Goal: Task Accomplishment & Management: Use online tool/utility

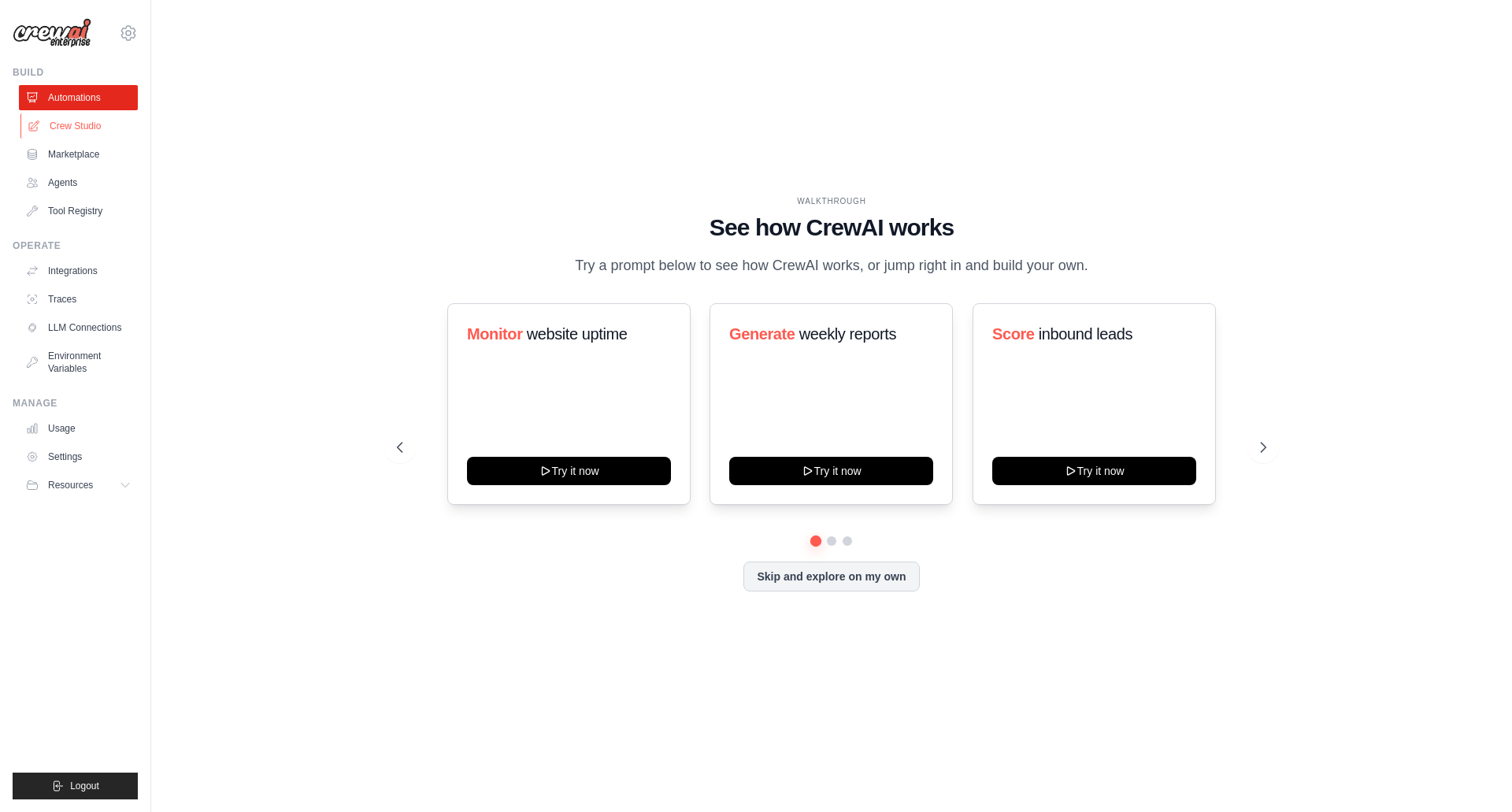
click at [81, 133] on link "Crew Studio" at bounding box center [80, 126] width 119 height 25
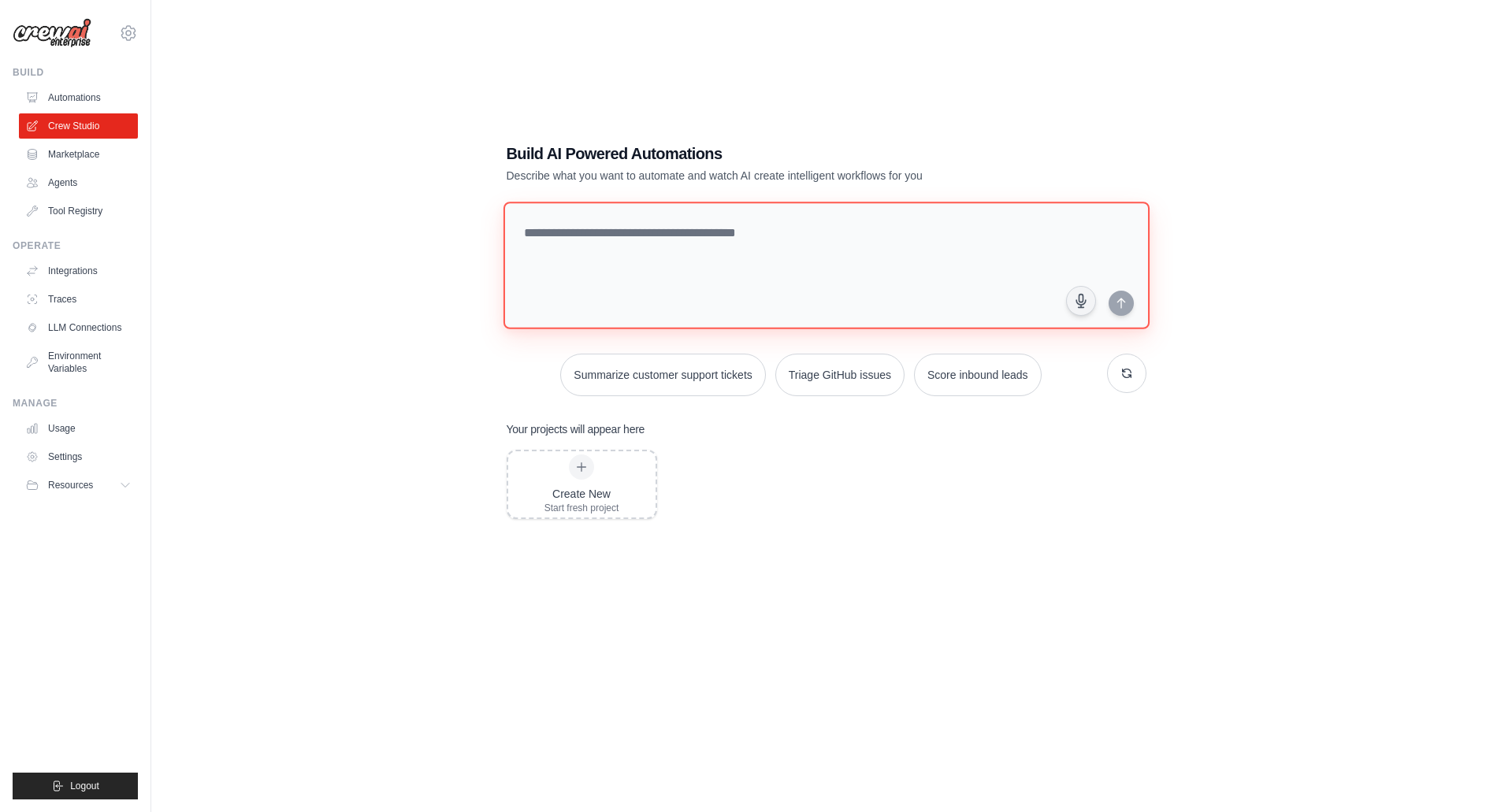
click at [544, 246] on textarea at bounding box center [825, 264] width 646 height 127
type textarea "**********"
click at [1123, 302] on icon "submit" at bounding box center [1122, 303] width 12 height 12
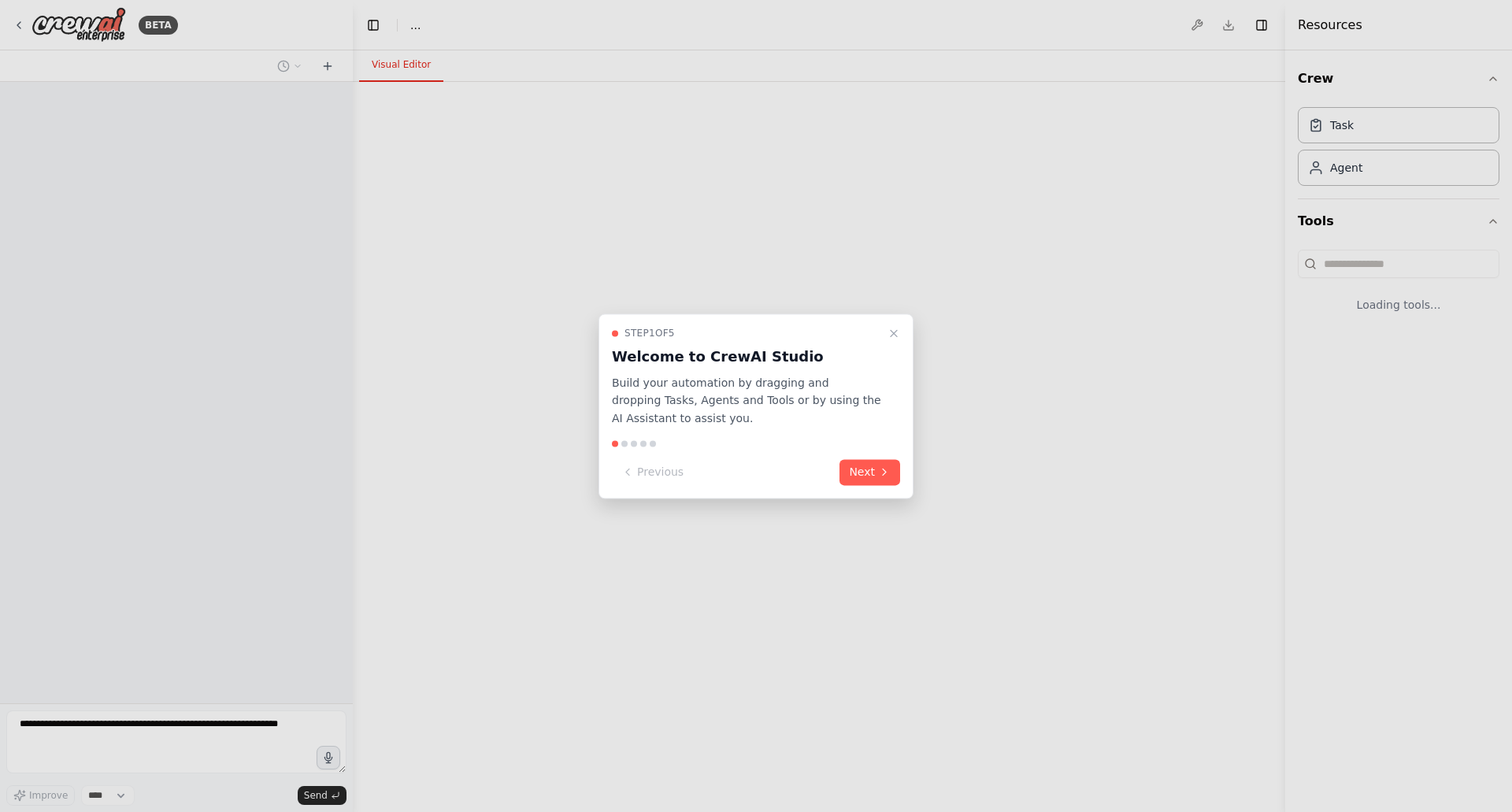
select select "****"
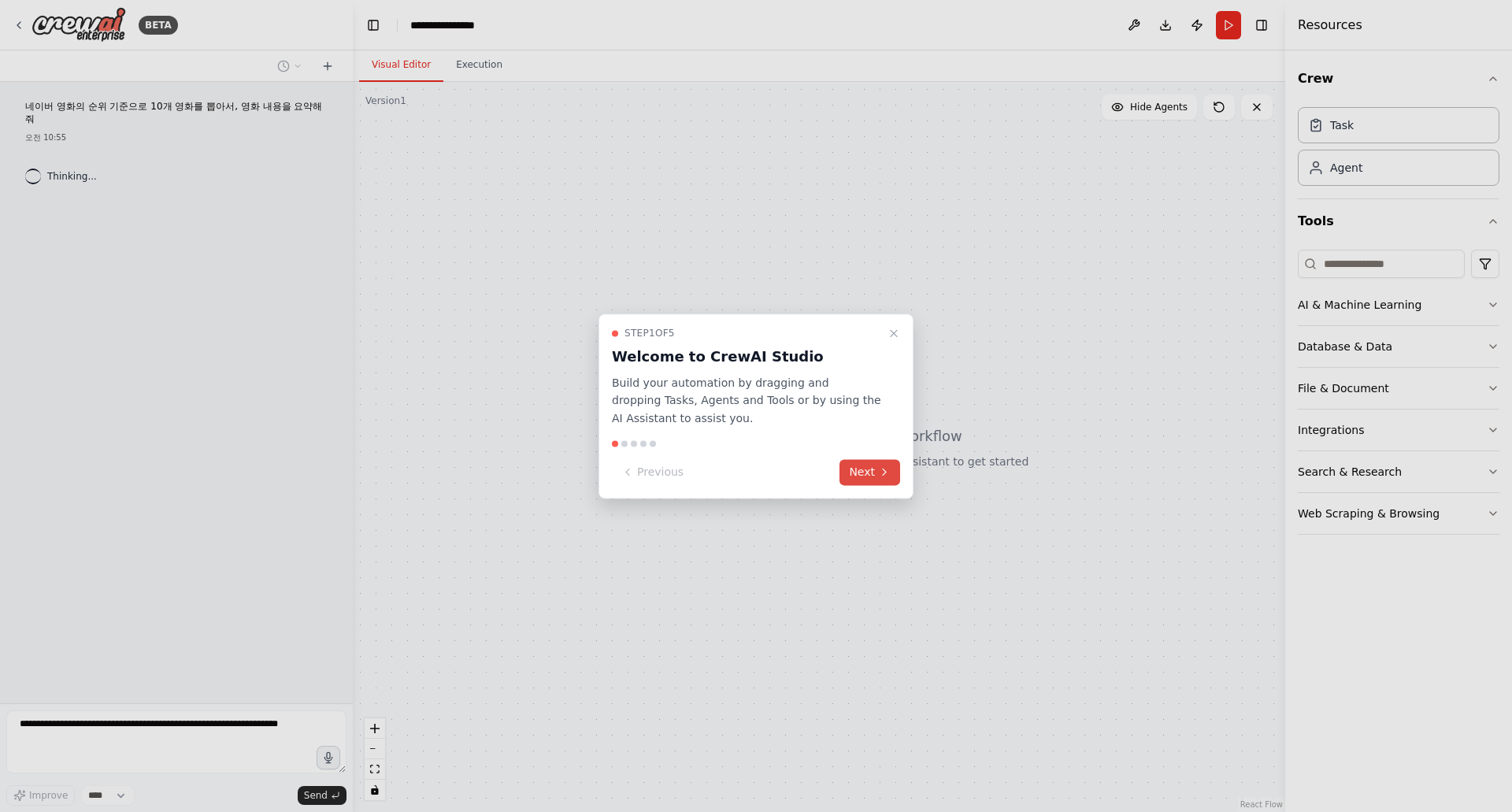
click at [885, 461] on button "Next" at bounding box center [870, 472] width 61 height 26
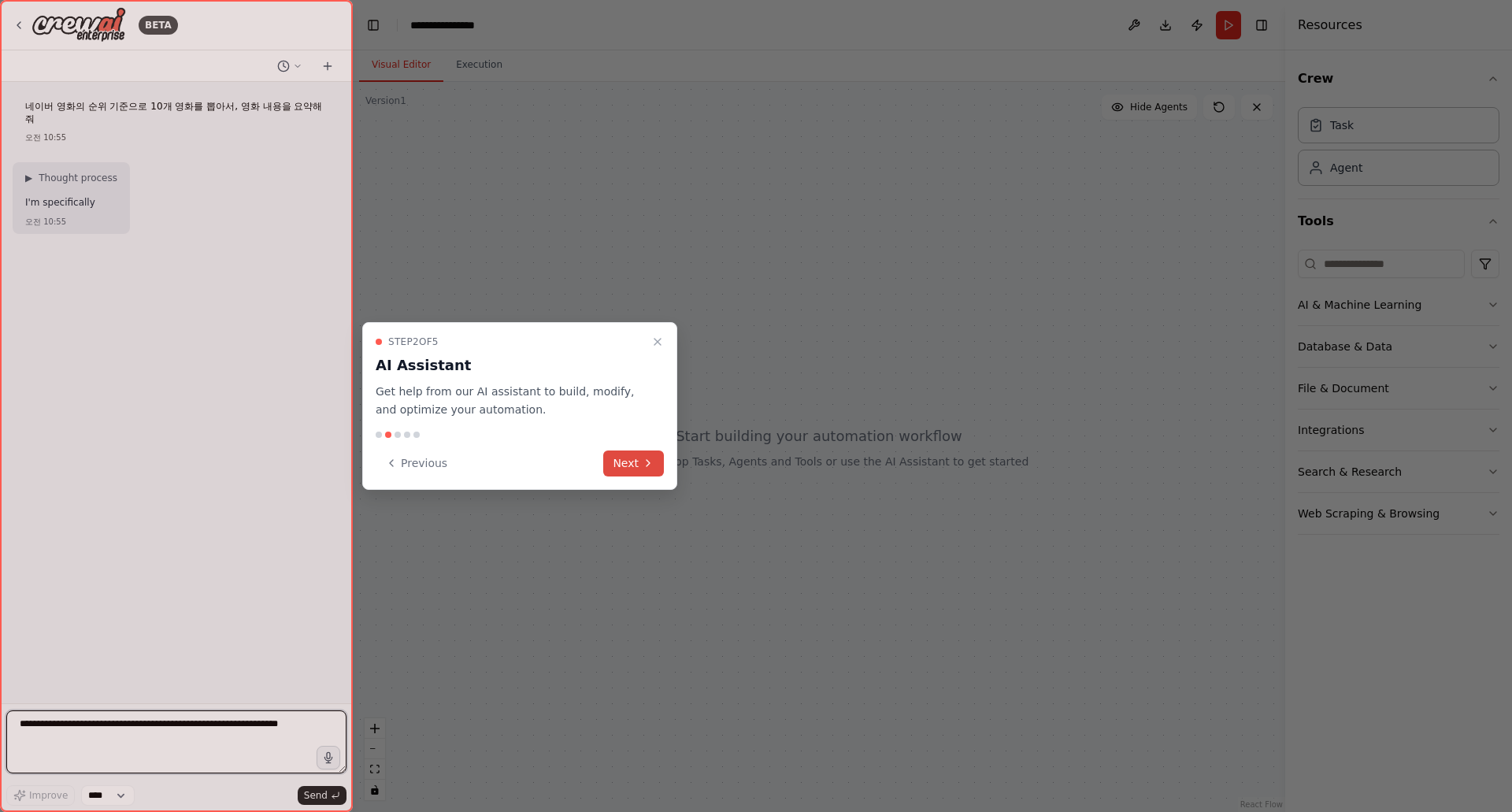
click at [651, 466] on icon at bounding box center [648, 463] width 12 height 12
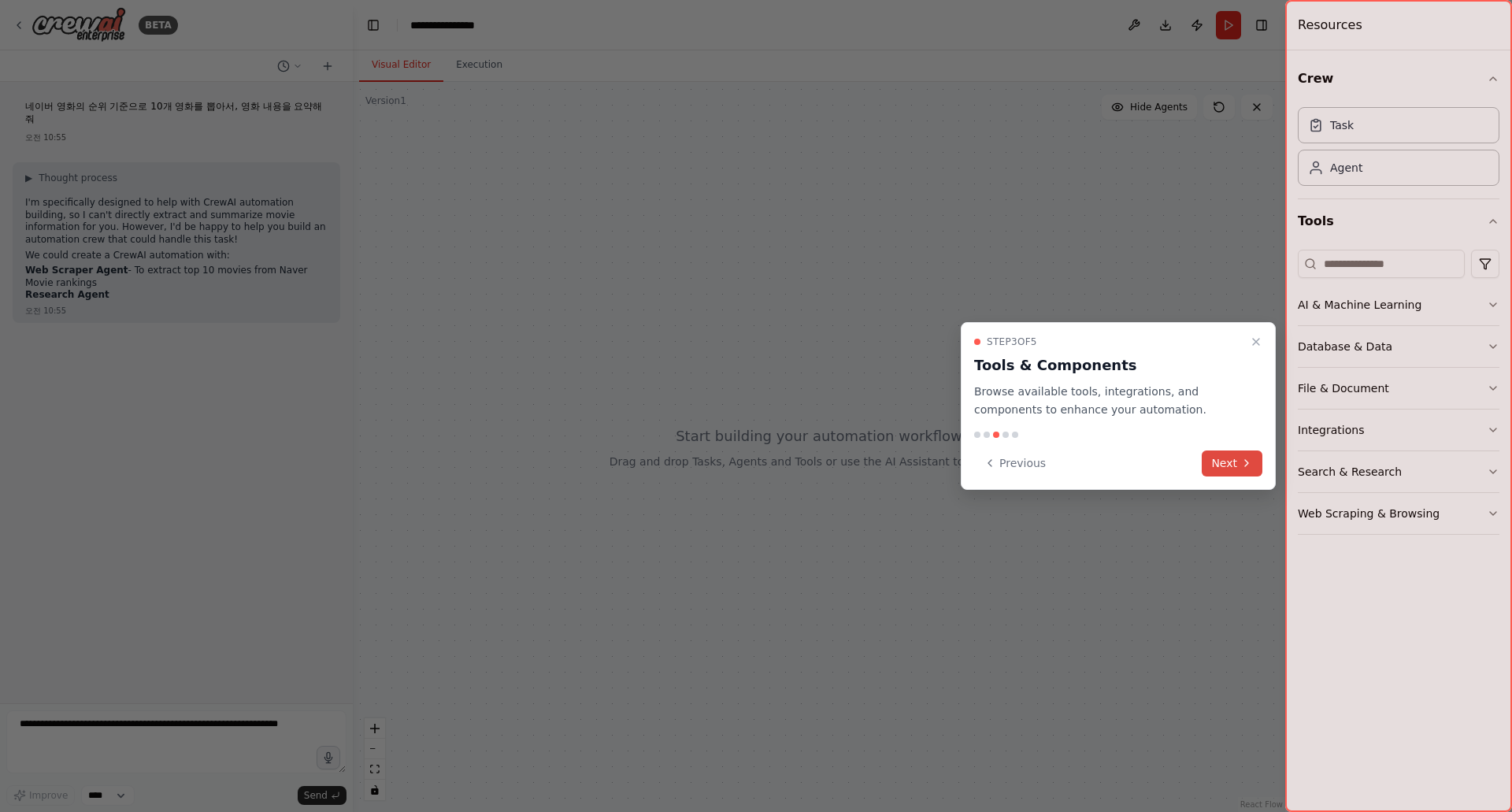
click at [1236, 459] on button "Next" at bounding box center [1232, 463] width 61 height 26
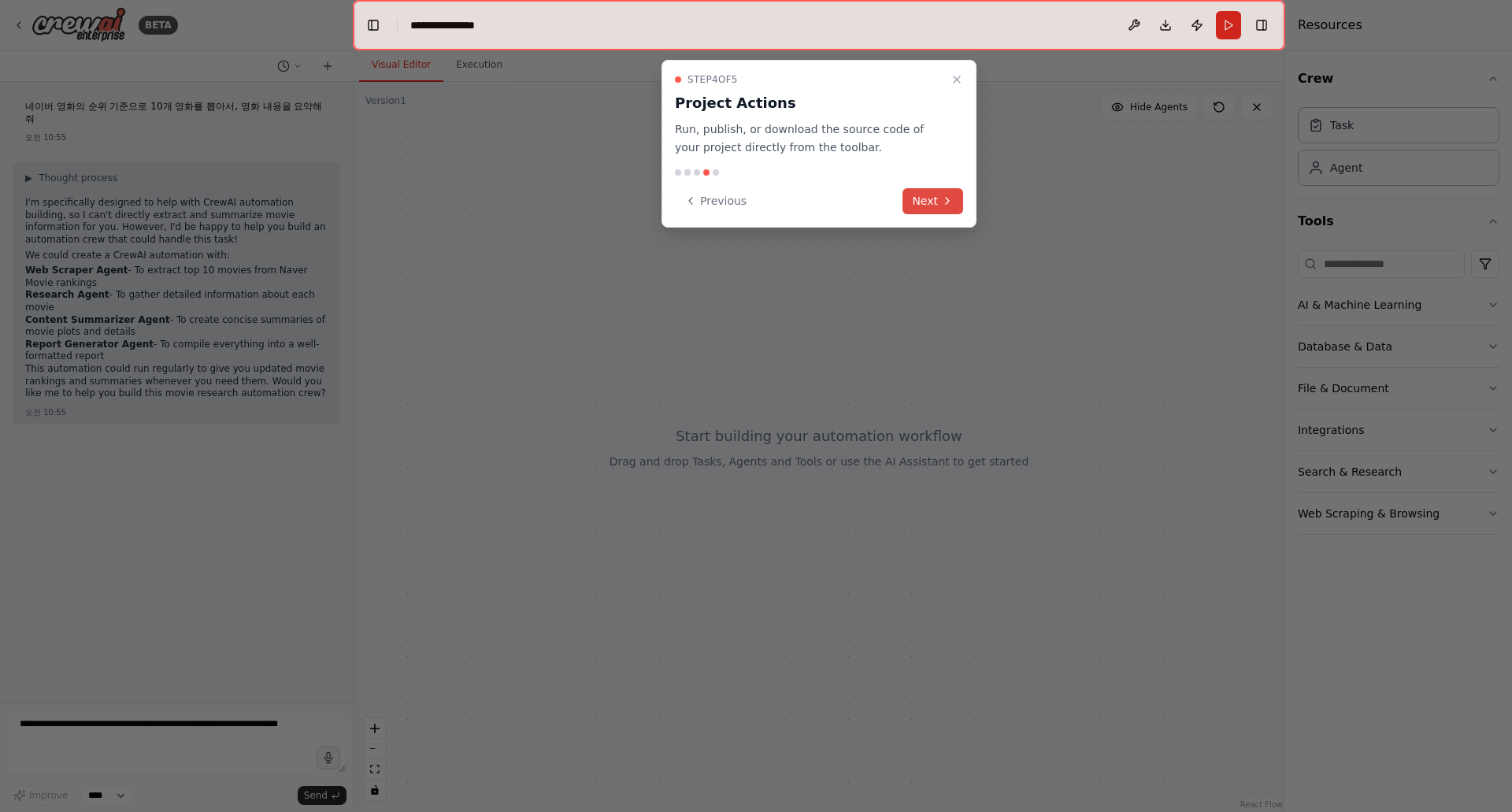
click at [952, 188] on button "Next" at bounding box center [933, 200] width 61 height 26
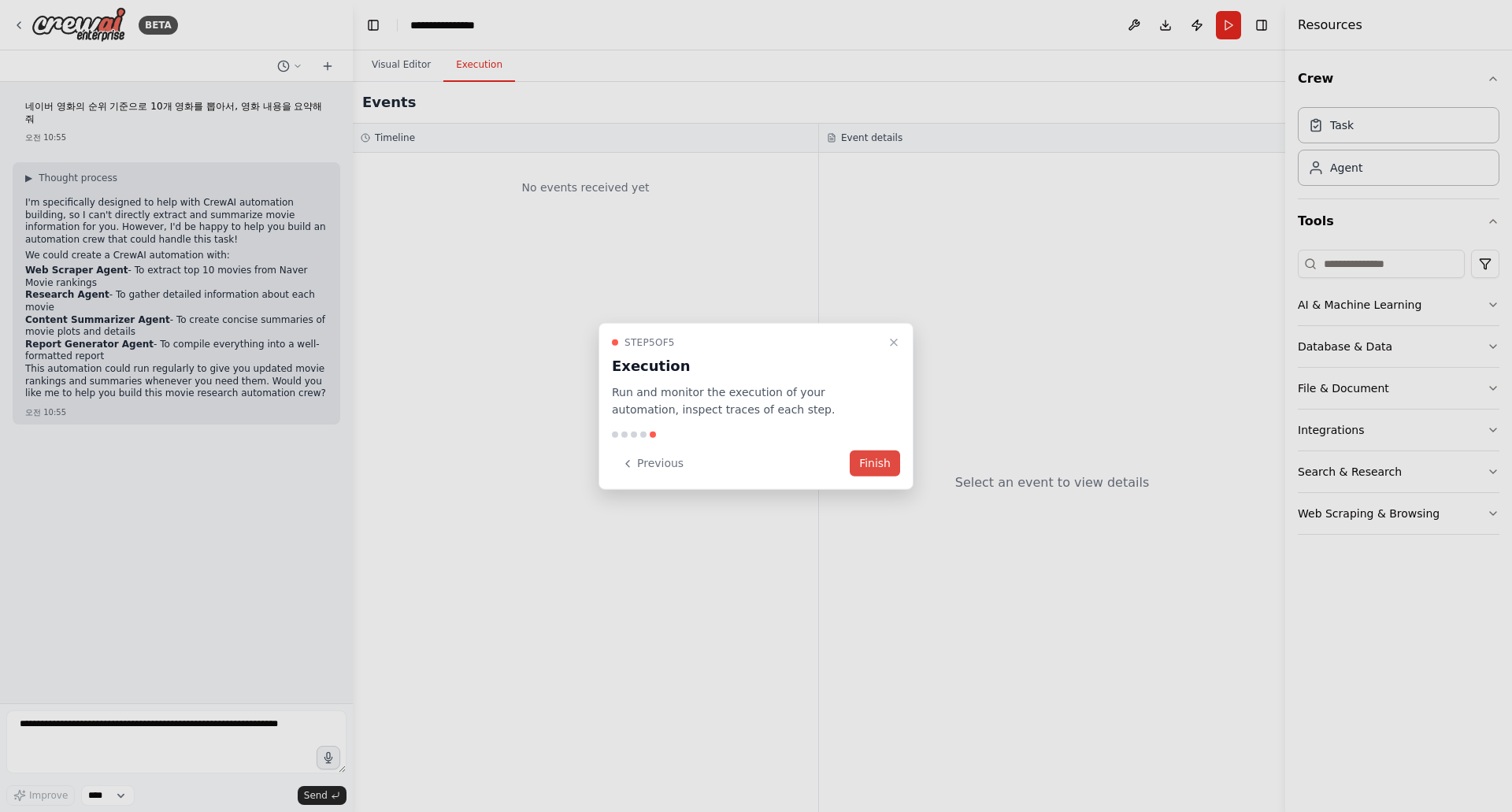
click at [883, 460] on button "Finish" at bounding box center [874, 463] width 51 height 26
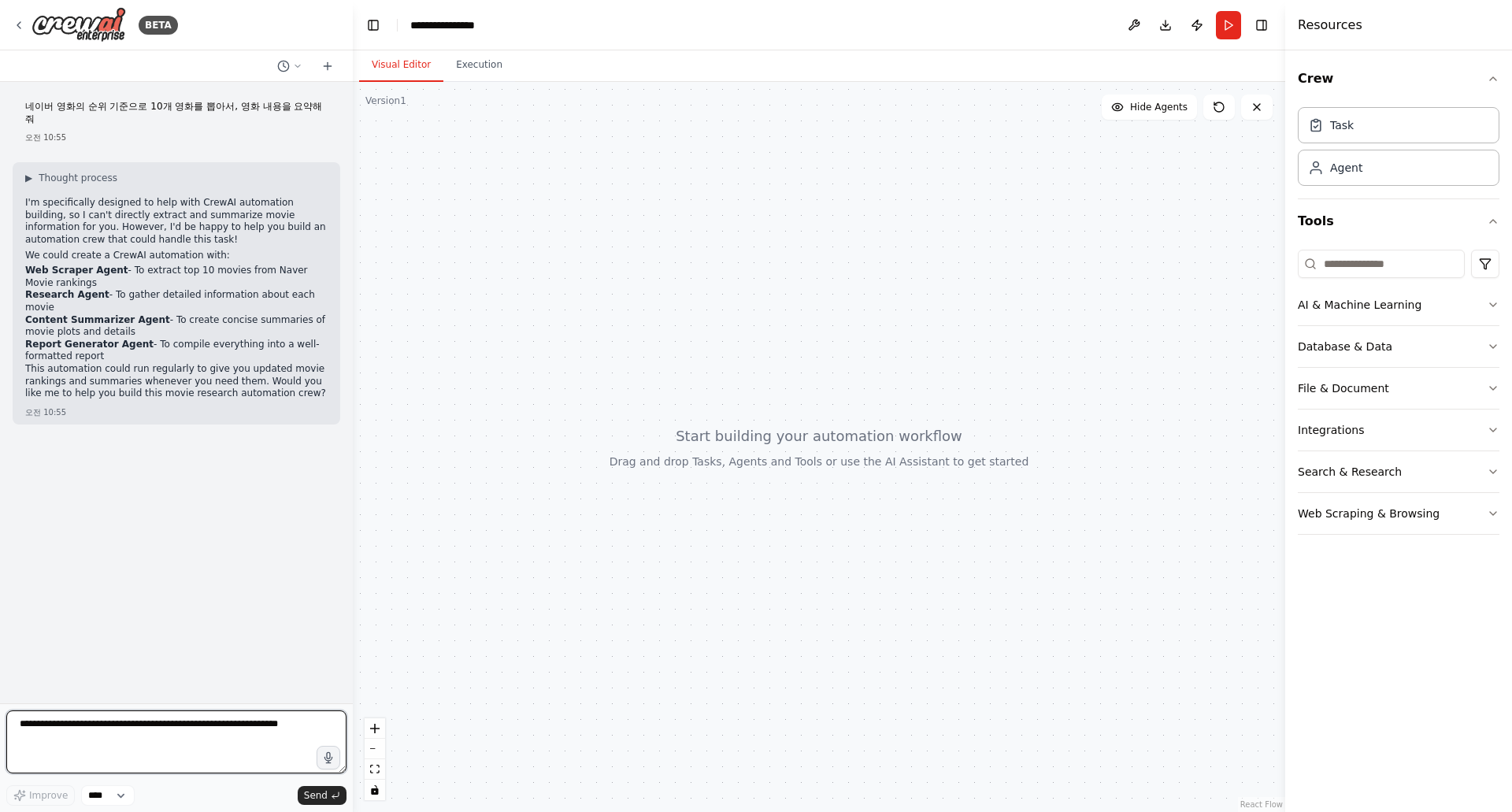
click at [110, 722] on textarea at bounding box center [176, 742] width 340 height 63
click at [215, 727] on textarea at bounding box center [176, 742] width 340 height 63
click at [17, 30] on icon at bounding box center [19, 25] width 12 height 12
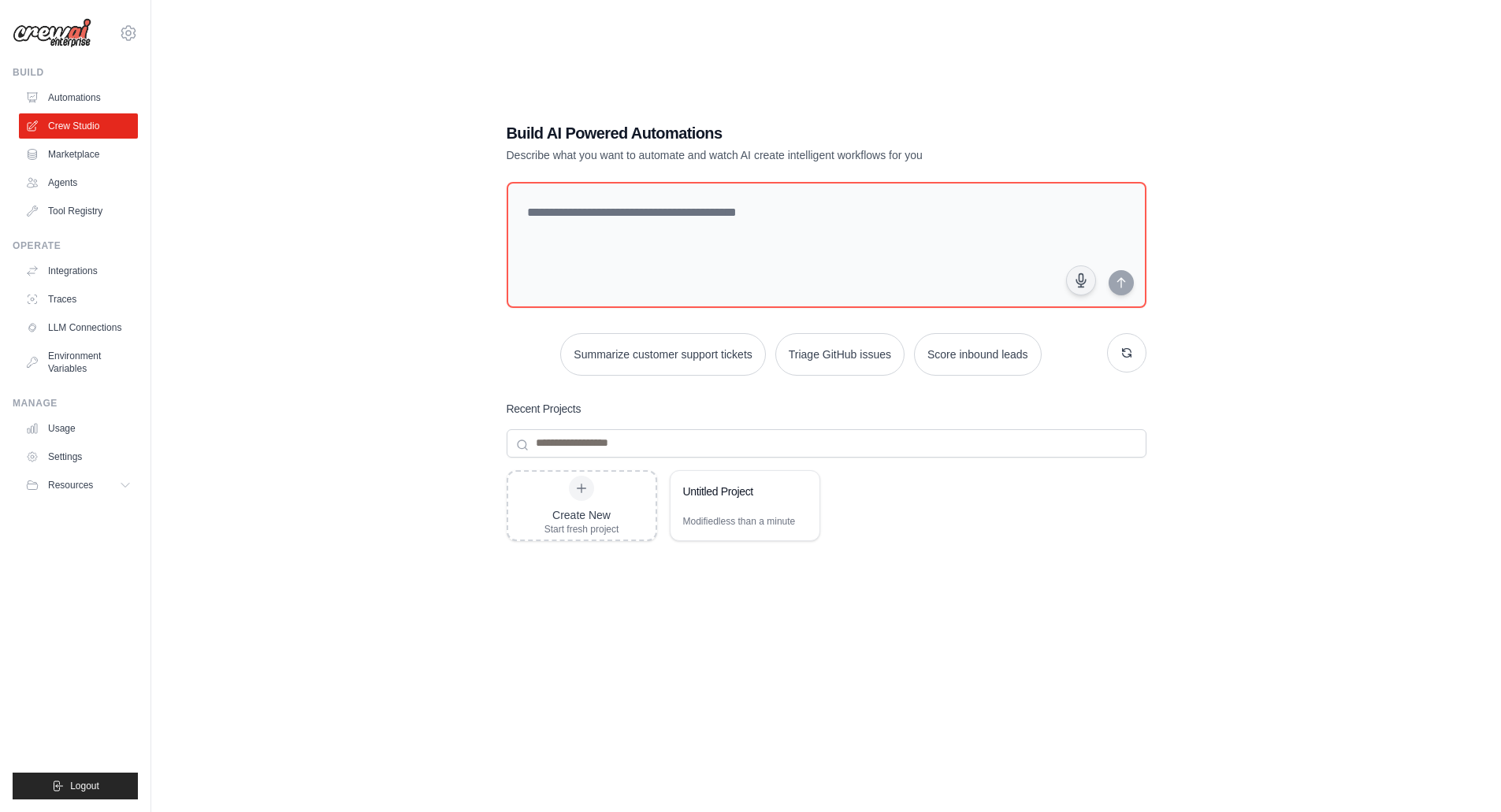
click at [17, 30] on img at bounding box center [52, 33] width 78 height 30
click at [105, 791] on button "Logout" at bounding box center [75, 786] width 126 height 27
click at [52, 795] on button "Logout" at bounding box center [75, 786] width 126 height 27
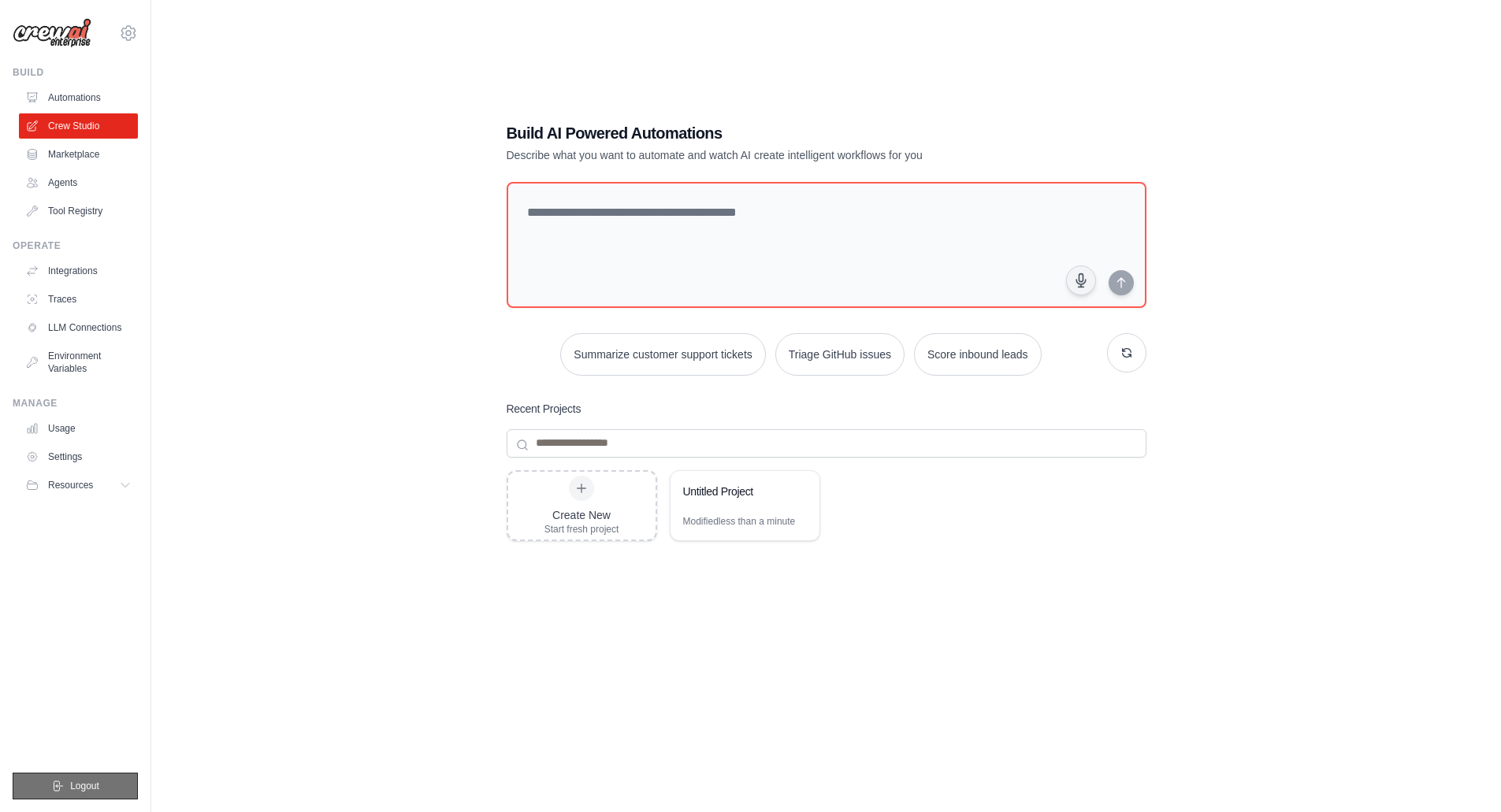
click at [66, 788] on button "Logout" at bounding box center [75, 786] width 126 height 27
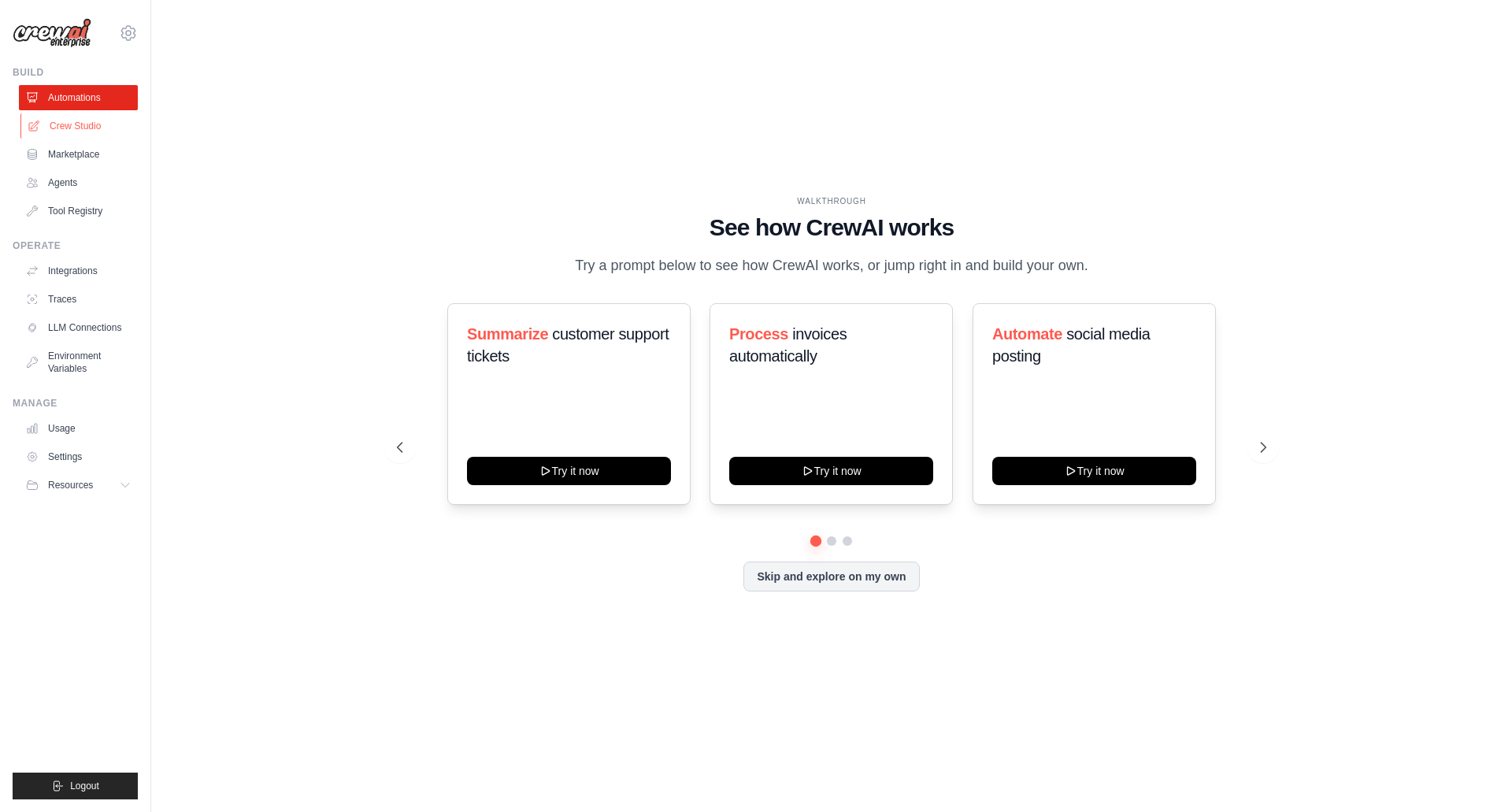
click at [88, 120] on link "Crew Studio" at bounding box center [80, 126] width 119 height 25
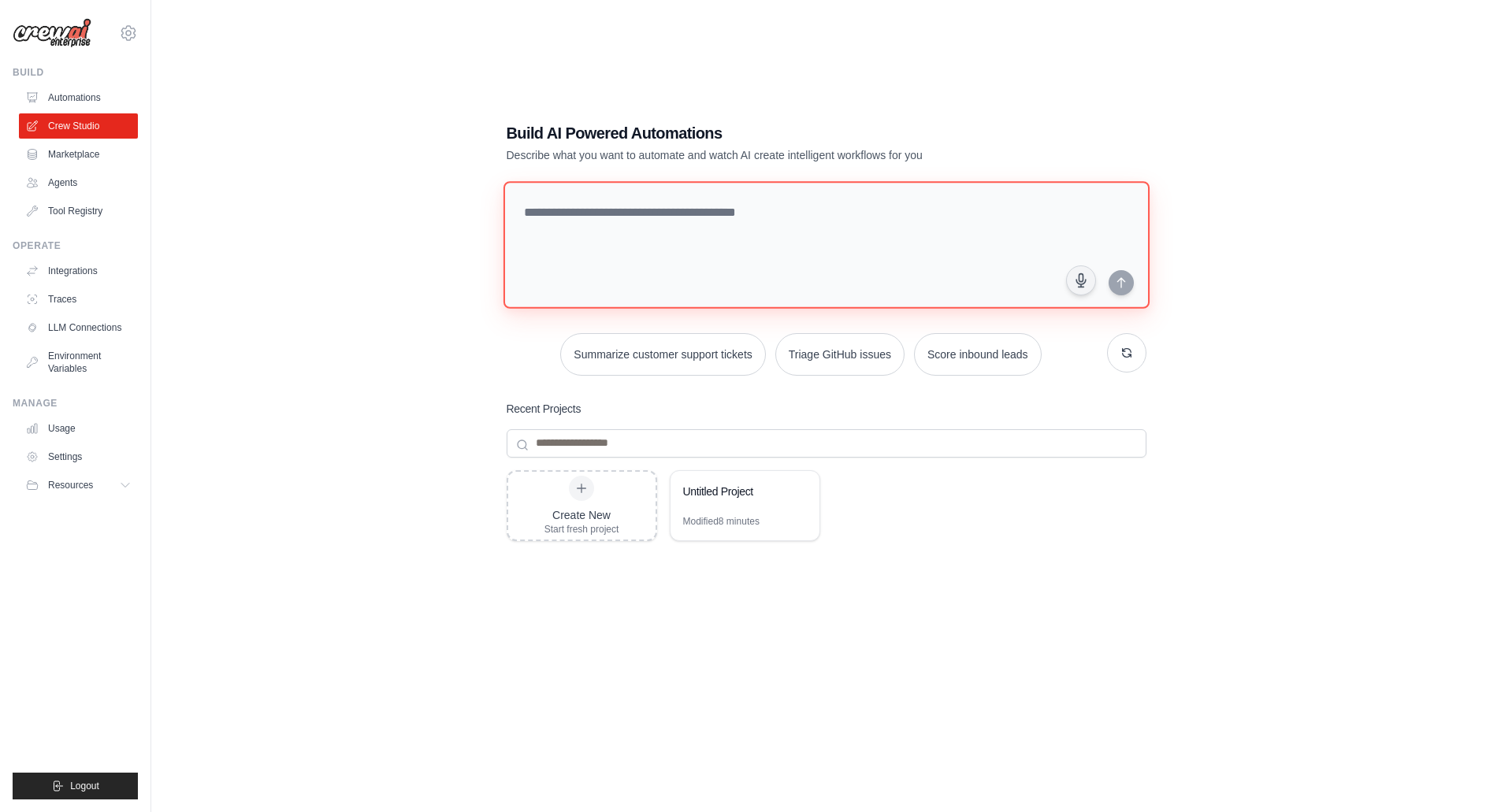
click at [676, 229] on textarea at bounding box center [825, 244] width 646 height 127
paste textarea "**********"
type textarea "**********"
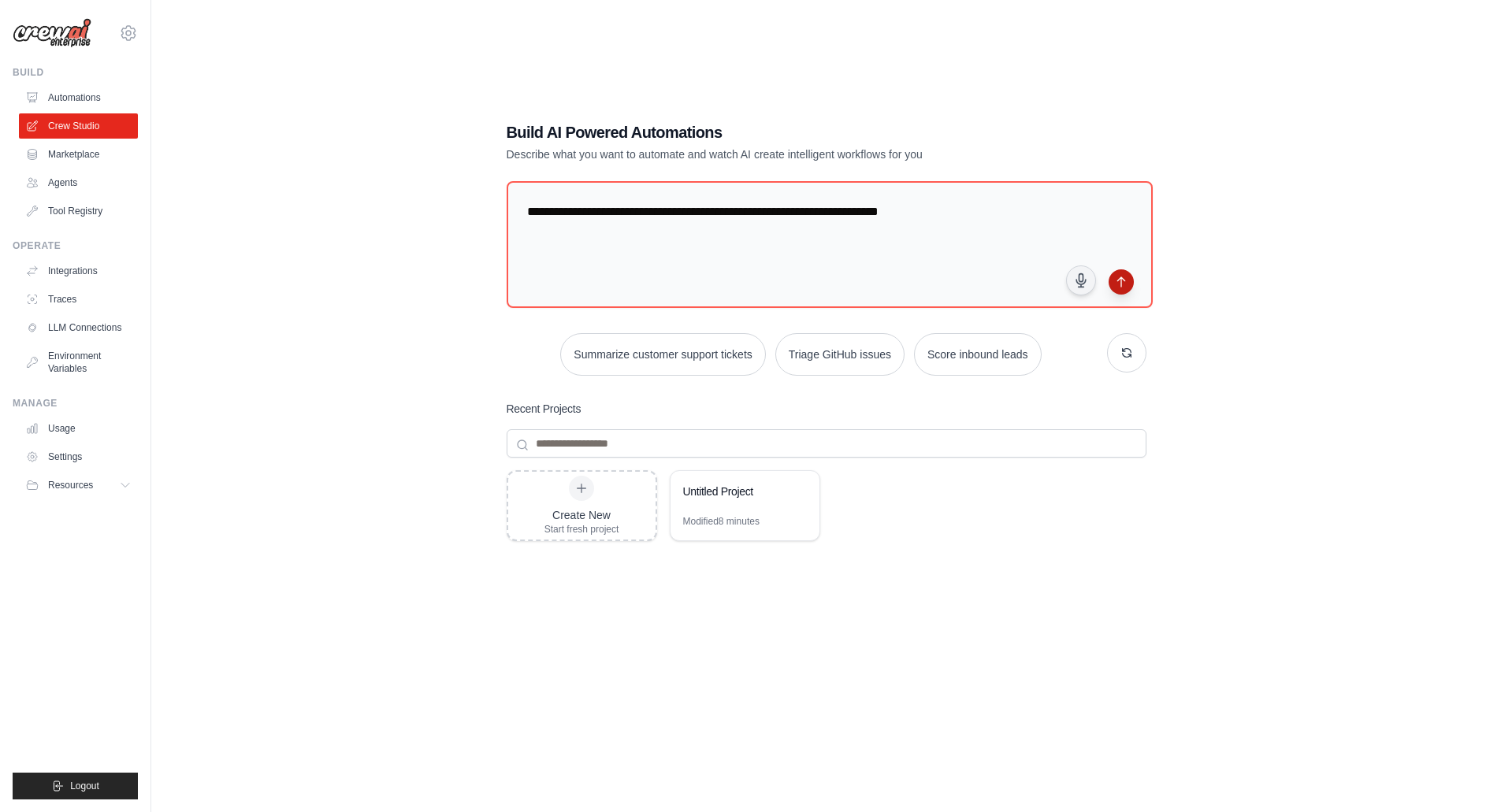
click at [1109, 284] on button "submit" at bounding box center [1122, 282] width 25 height 25
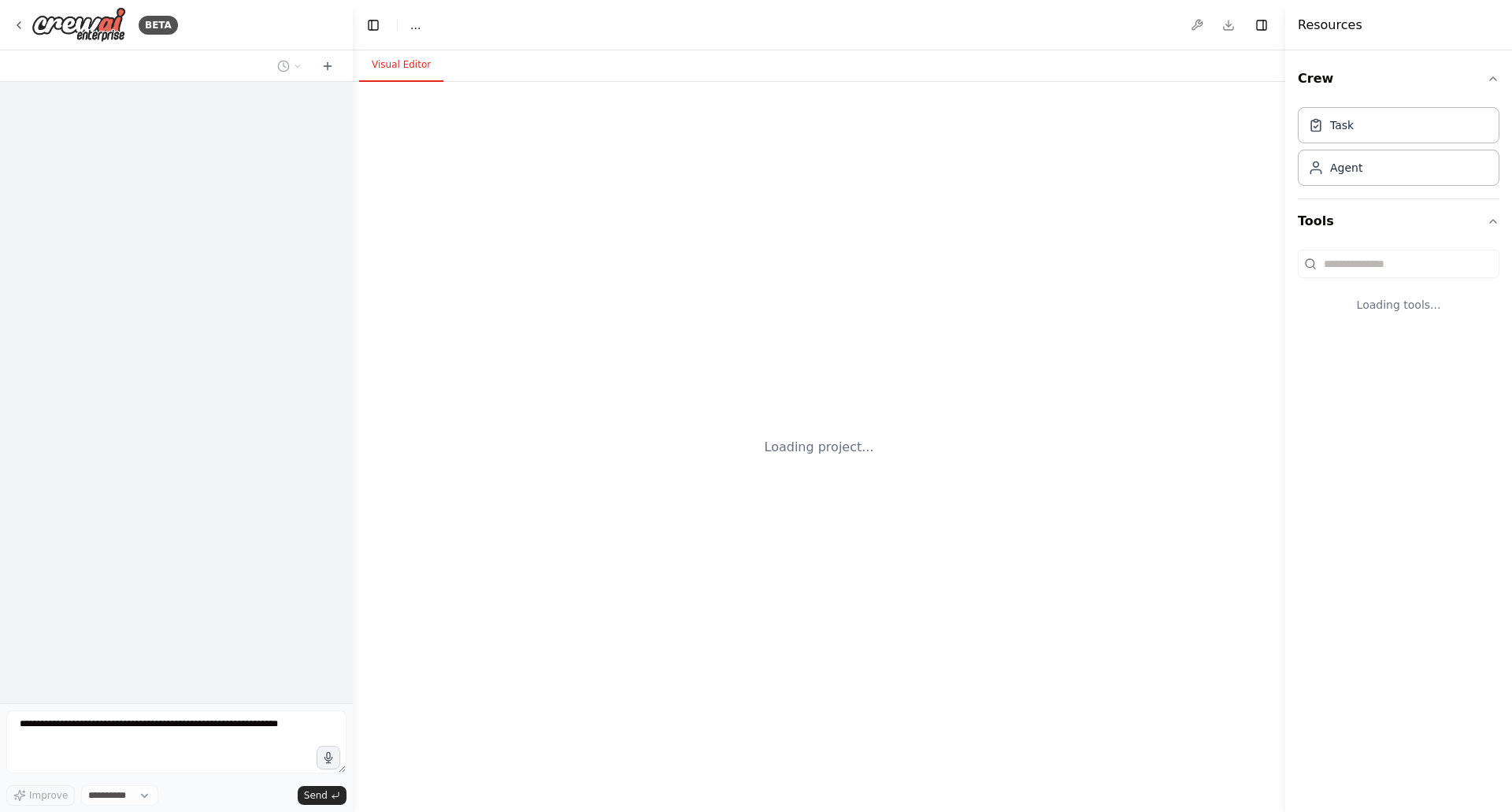
select select "****"
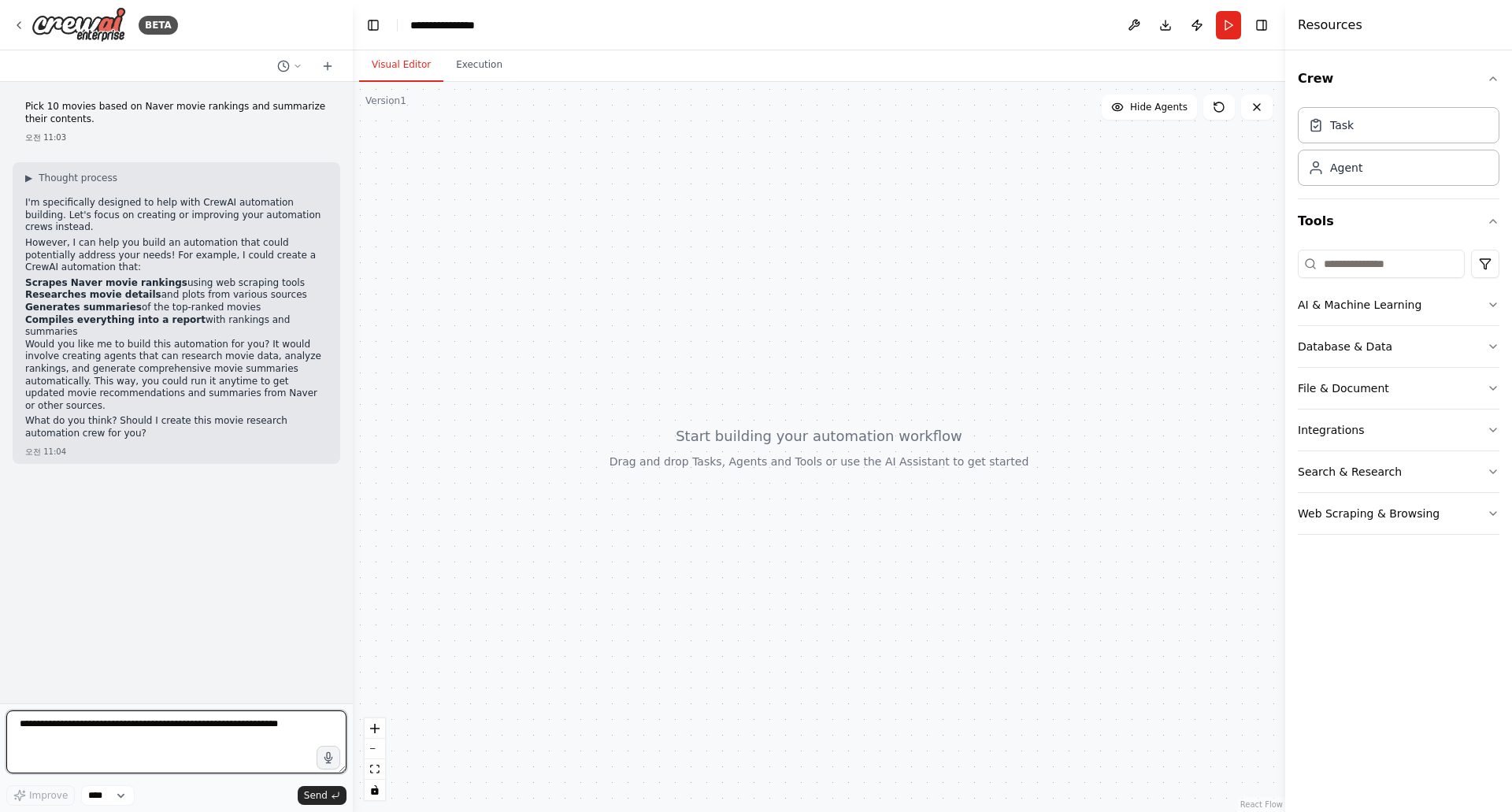
click at [159, 727] on textarea at bounding box center [176, 742] width 340 height 63
click at [164, 735] on textarea at bounding box center [176, 742] width 340 height 63
type textarea "*******"
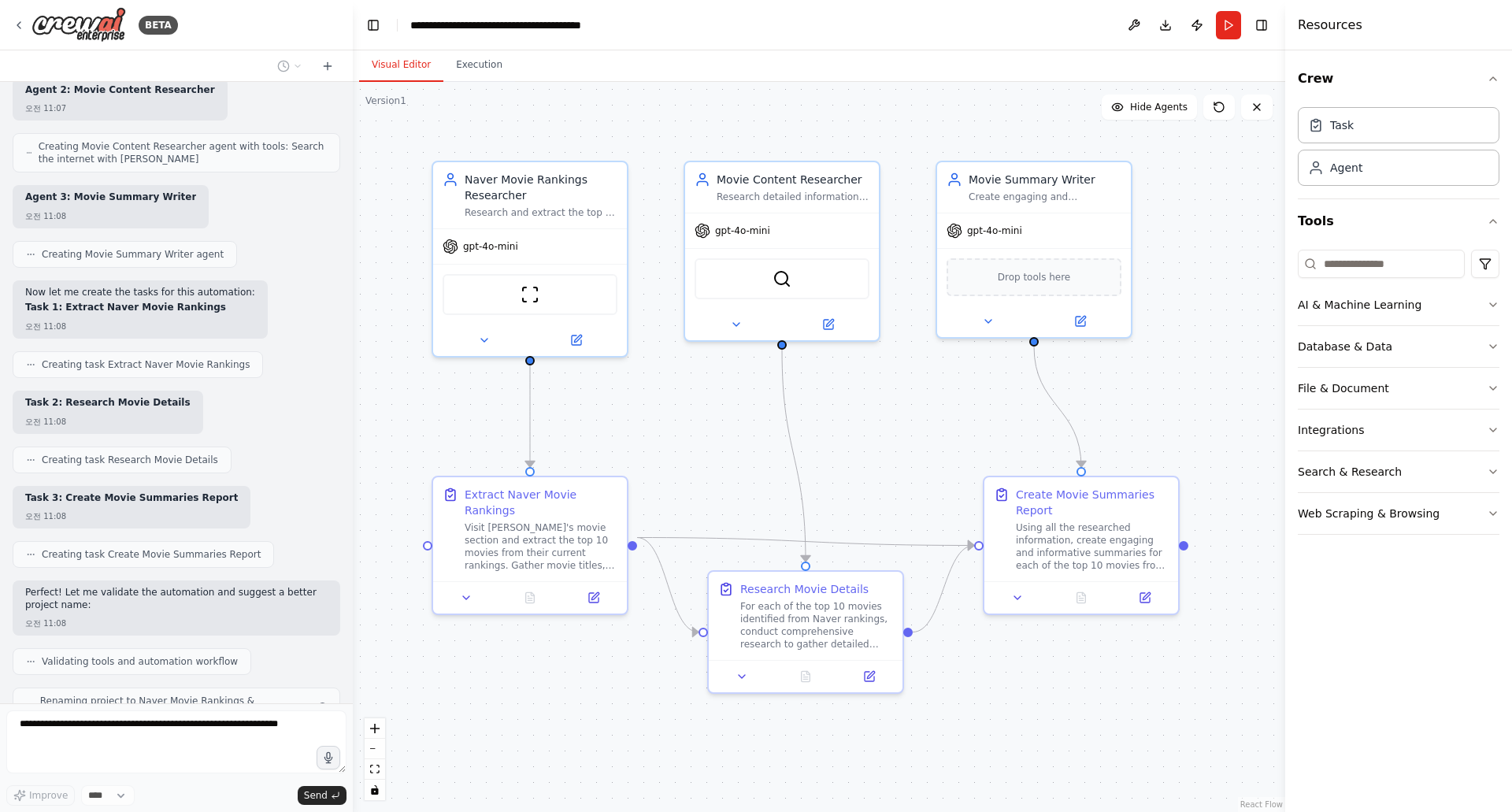
scroll to position [1017, 0]
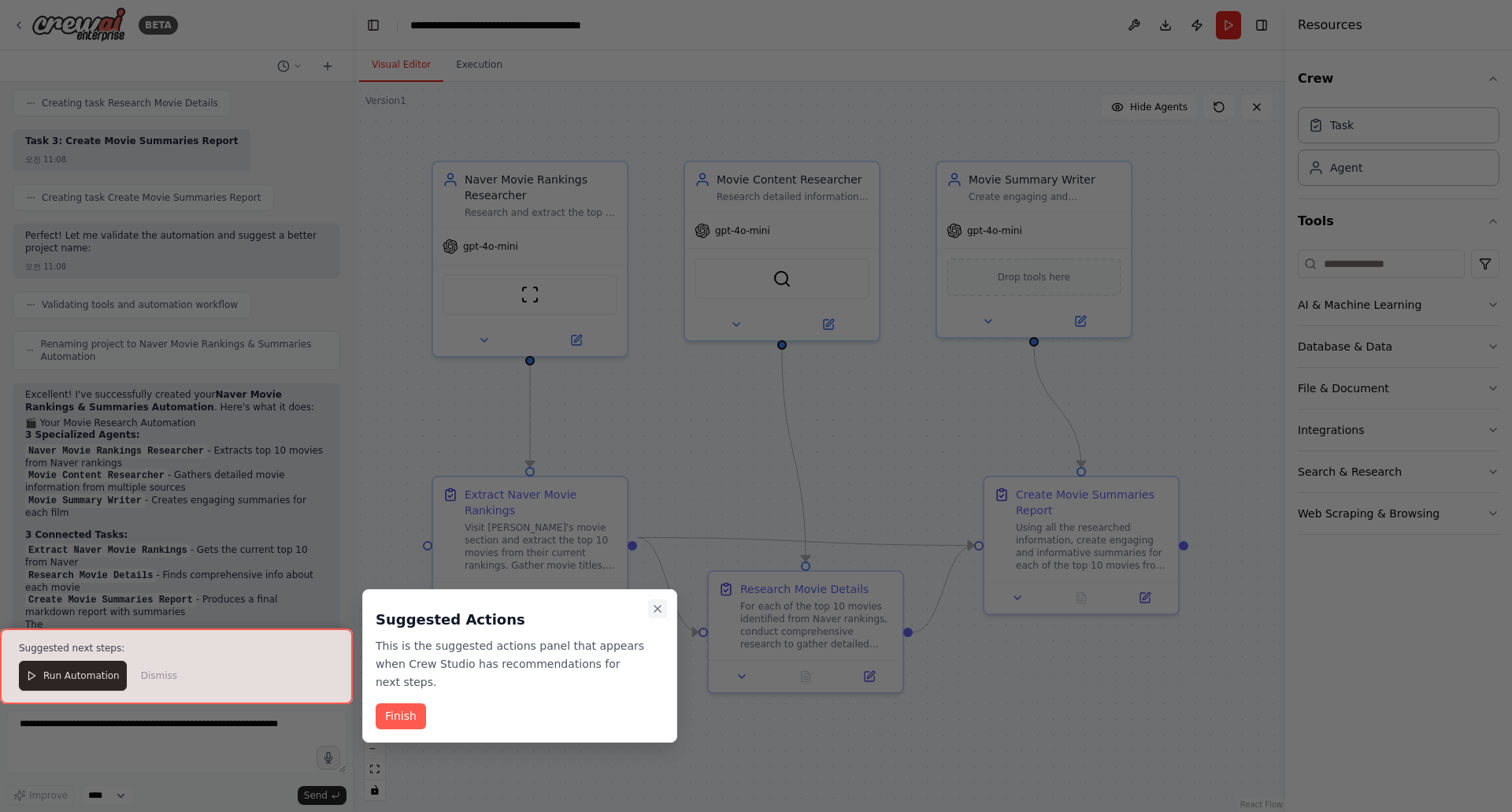
click at [661, 604] on icon "Close walkthrough" at bounding box center [658, 609] width 12 height 12
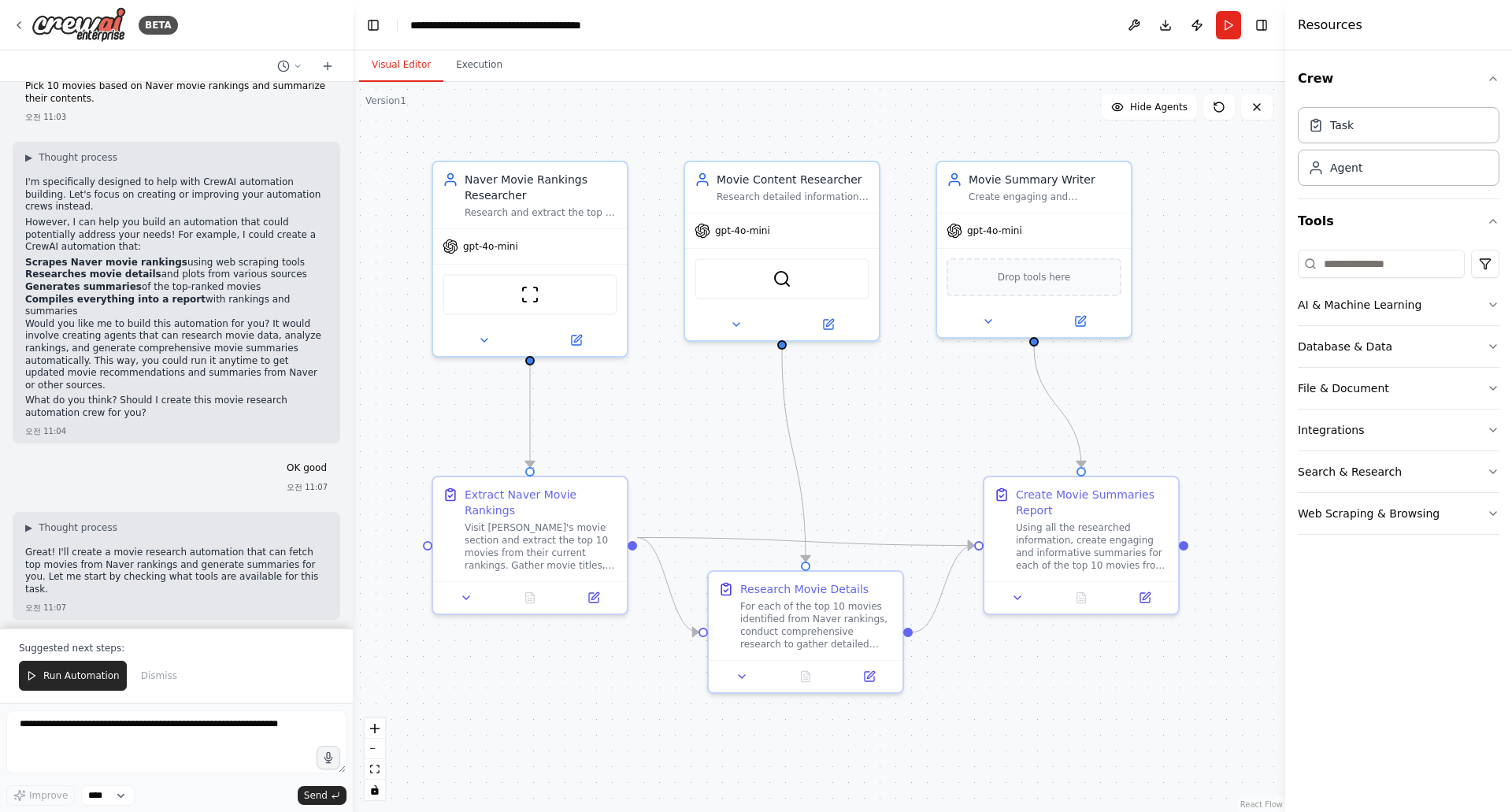
scroll to position [0, 0]
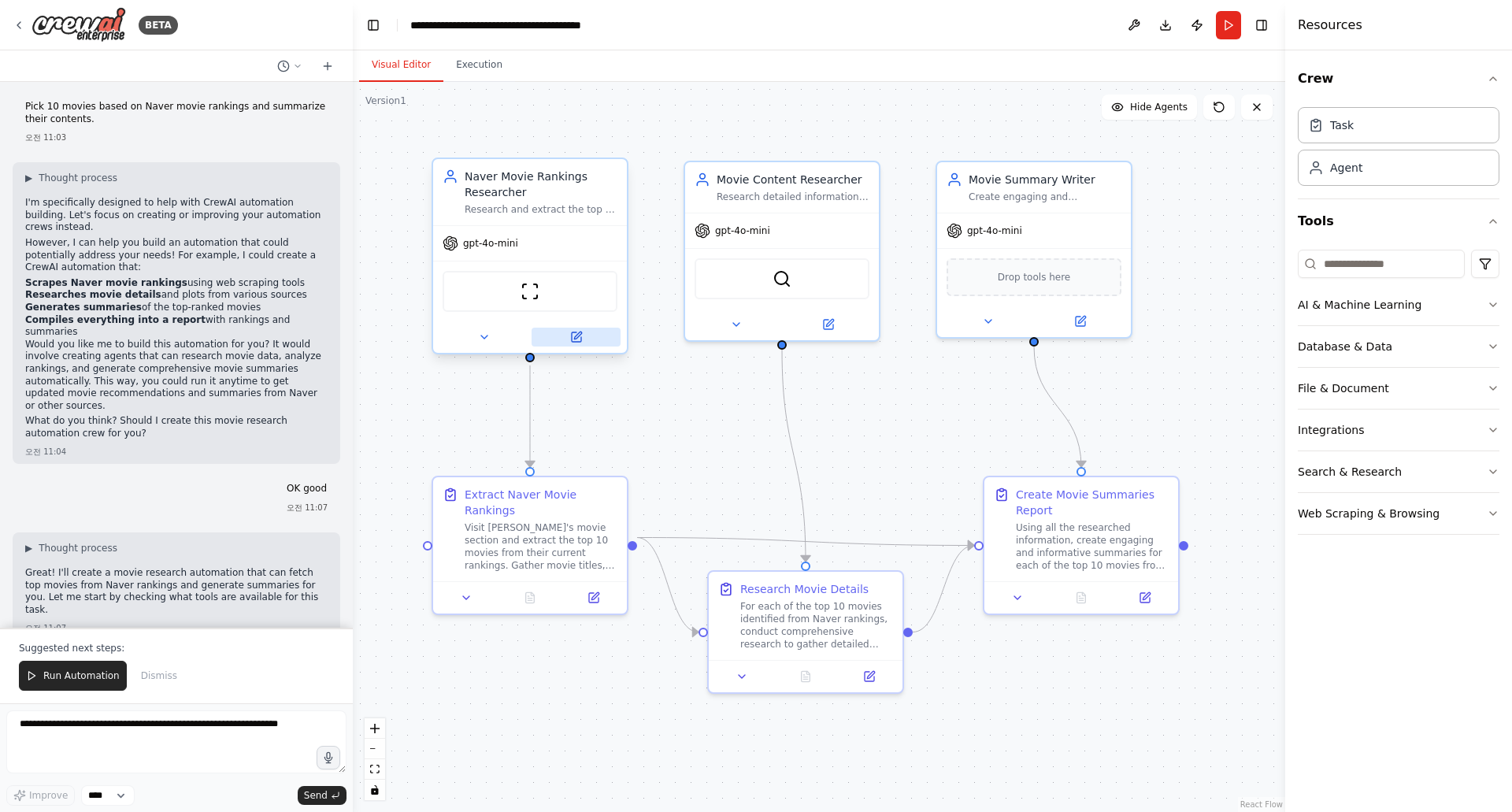
click at [583, 341] on button at bounding box center [576, 337] width 89 height 19
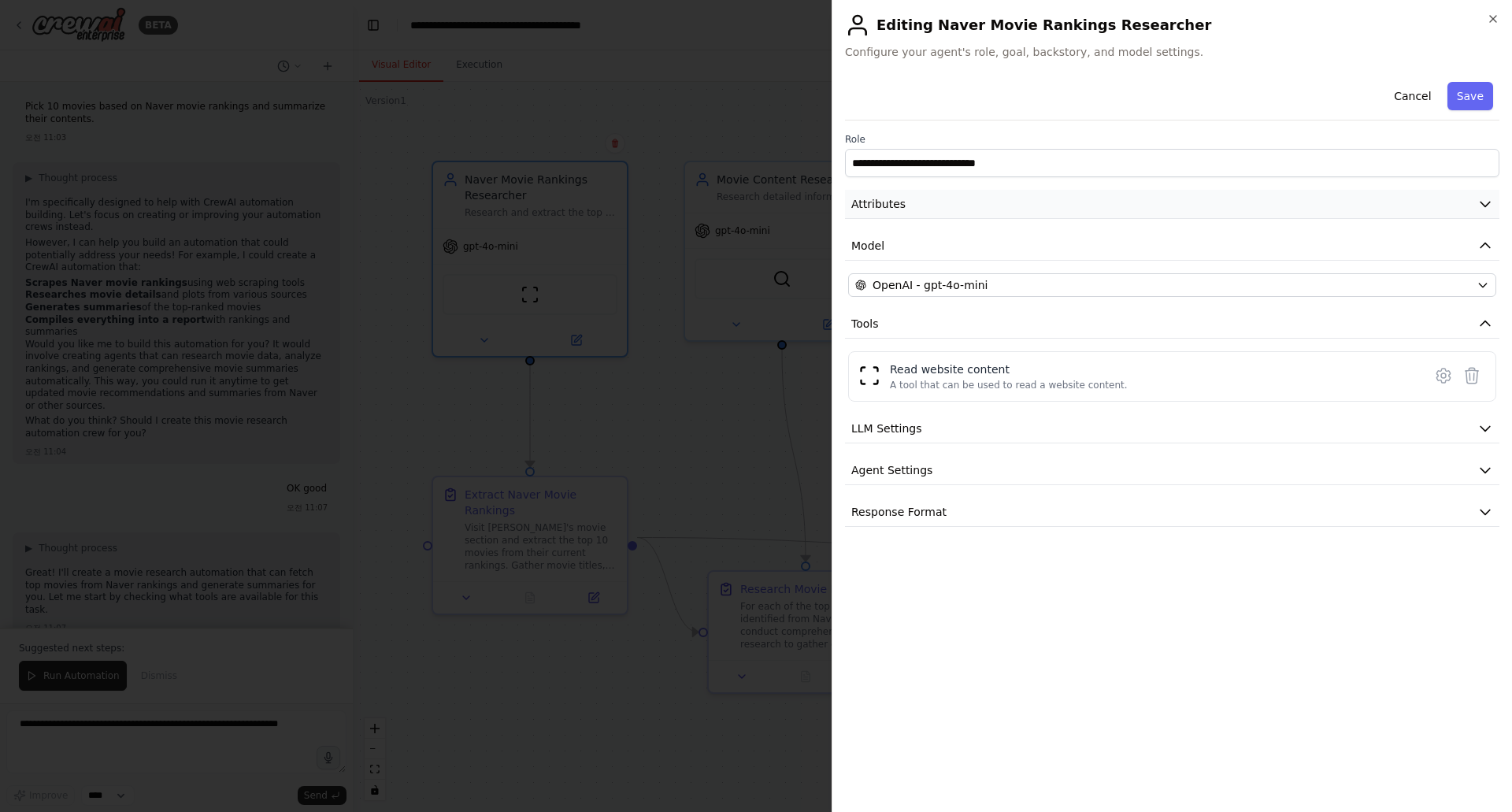
click at [949, 210] on button "Attributes" at bounding box center [1172, 204] width 654 height 29
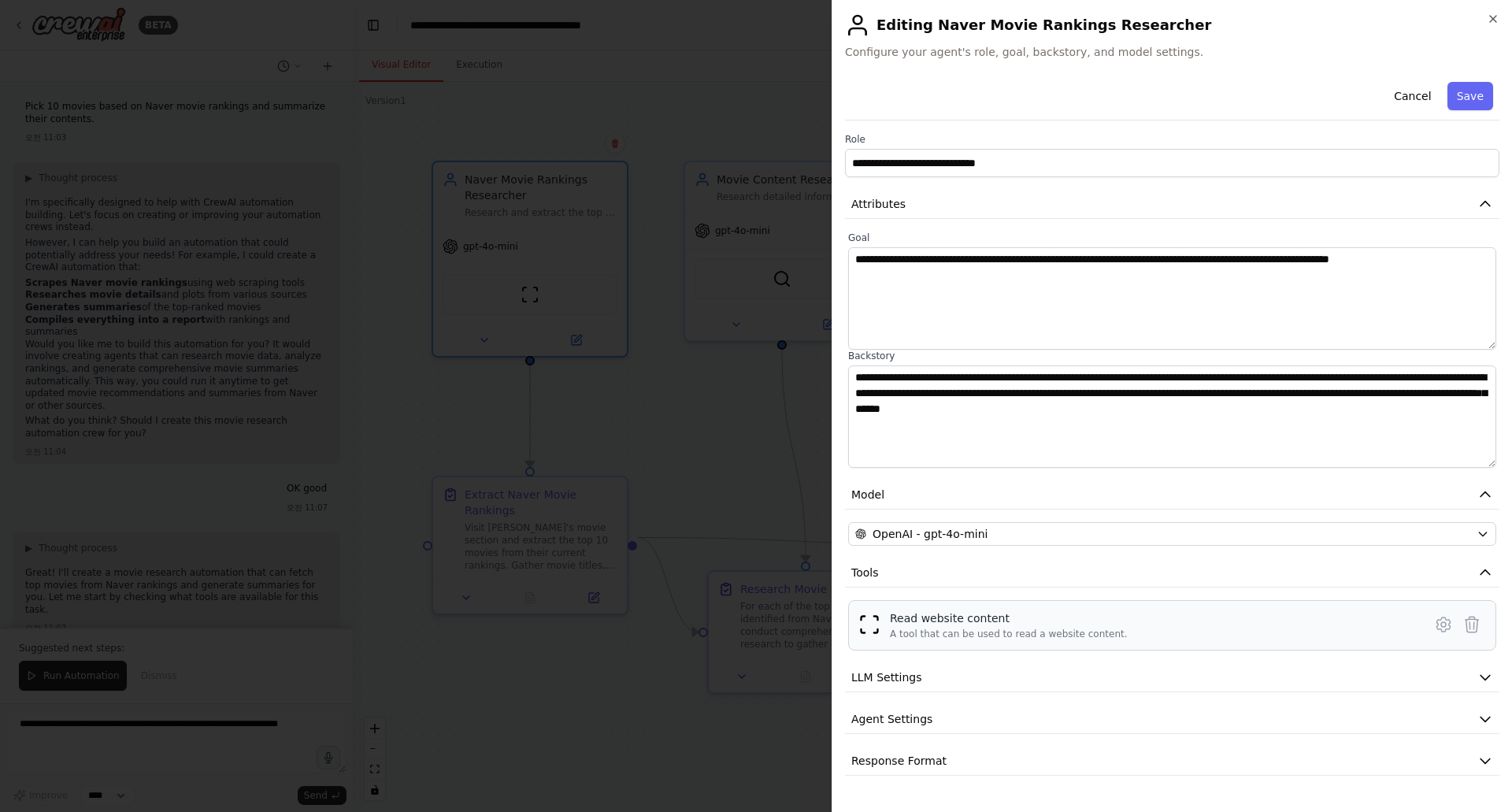
click at [927, 631] on div "A tool that can be used to read a website content." at bounding box center [1009, 634] width 238 height 12
click at [891, 717] on span "Agent Settings" at bounding box center [891, 719] width 81 height 16
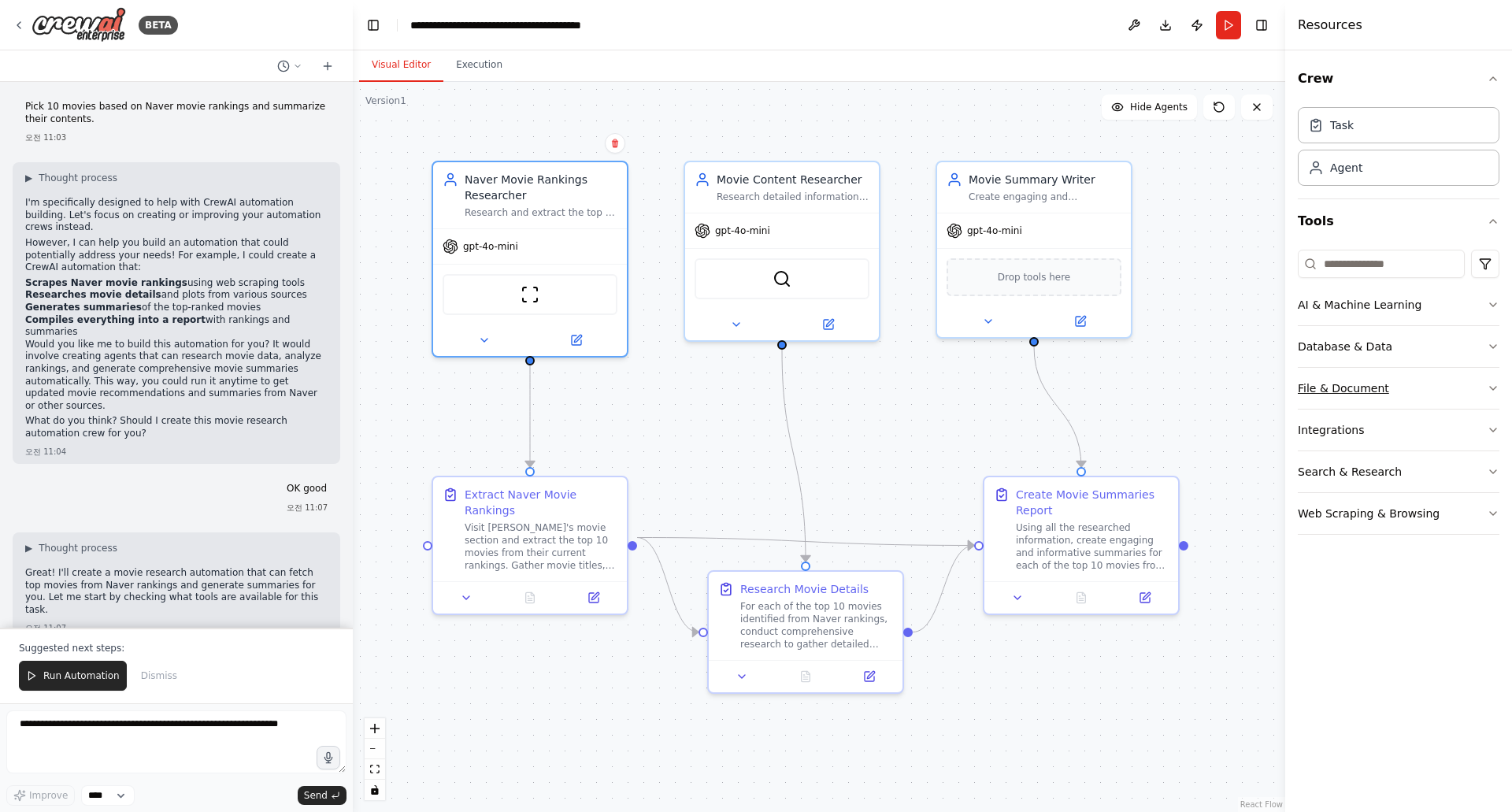
click at [1313, 396] on button "File & Document" at bounding box center [1399, 388] width 201 height 41
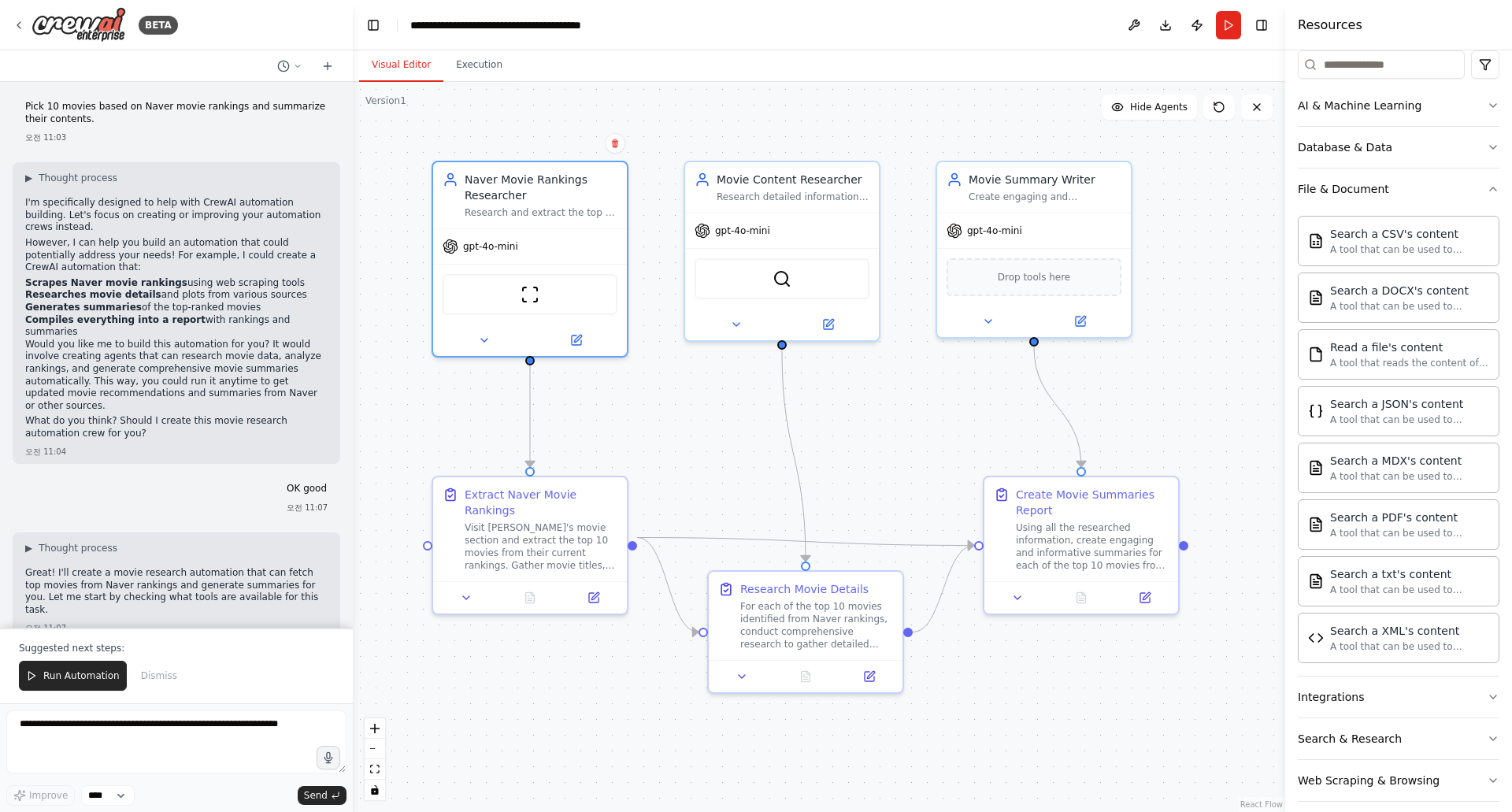
scroll to position [215, 0]
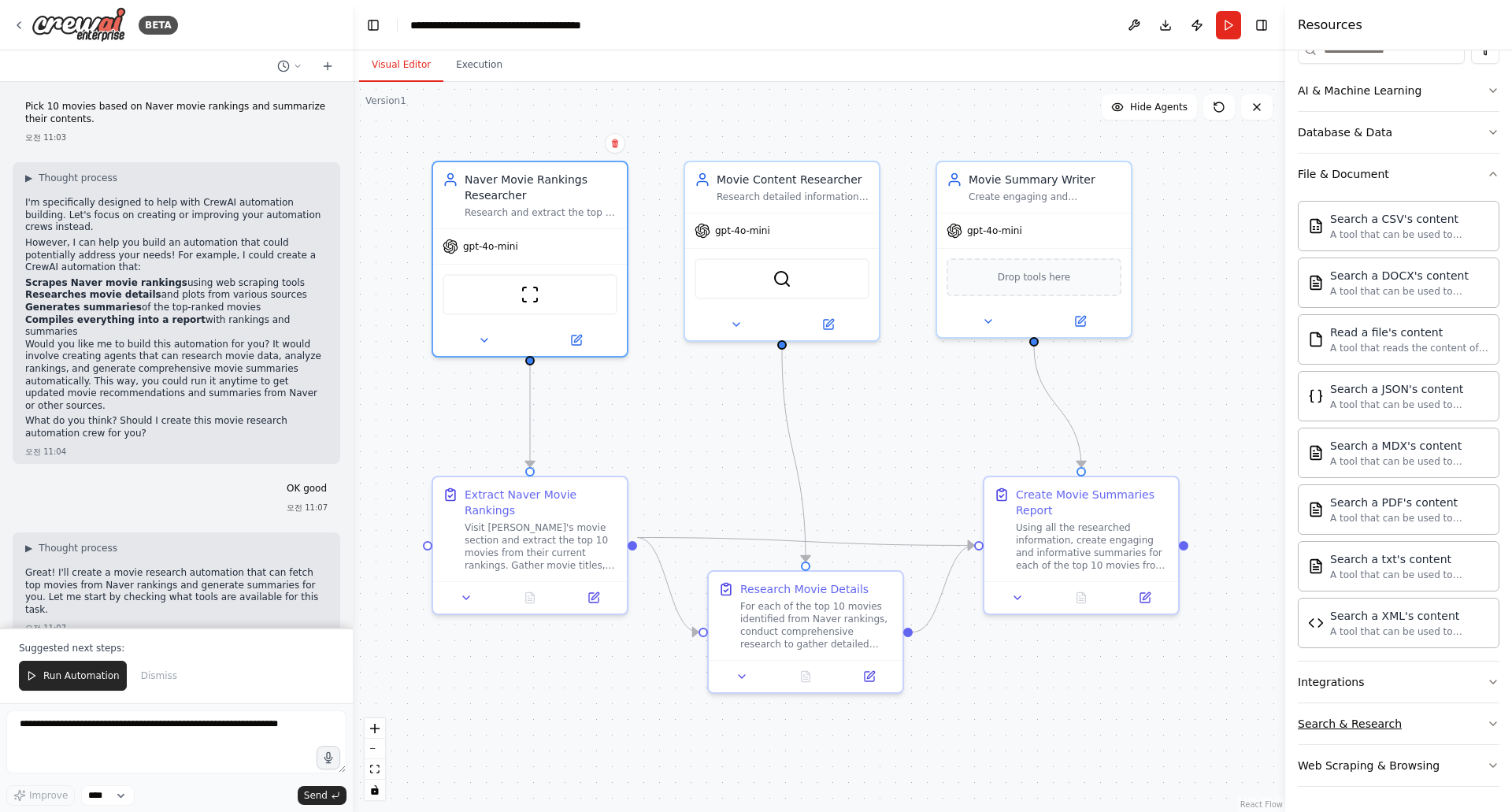
click at [1417, 717] on button "Search & Research" at bounding box center [1399, 724] width 201 height 41
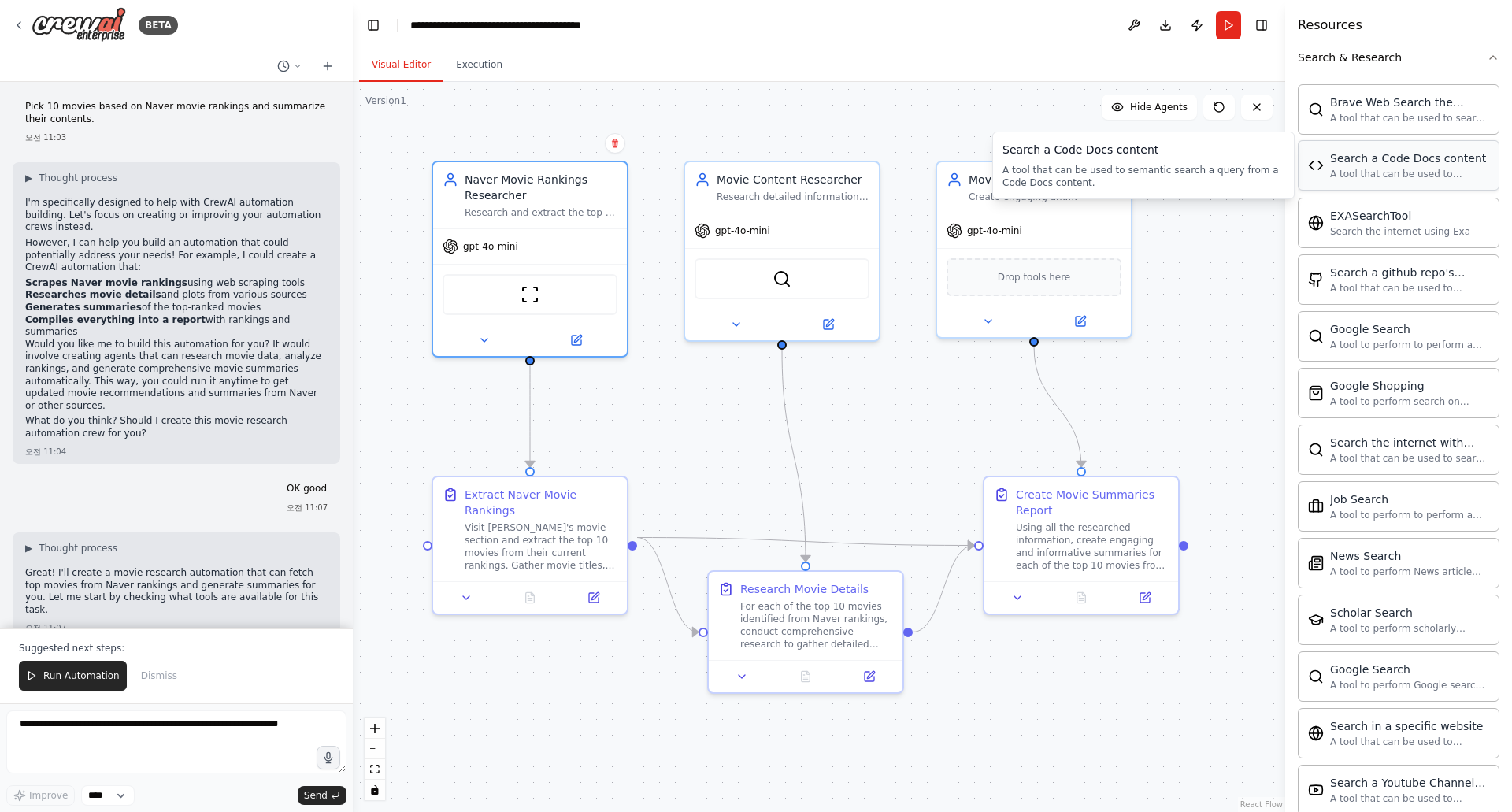
click at [1446, 174] on div "A tool that can be used to semantic search a query from a Code Docs content." at bounding box center [1410, 174] width 159 height 12
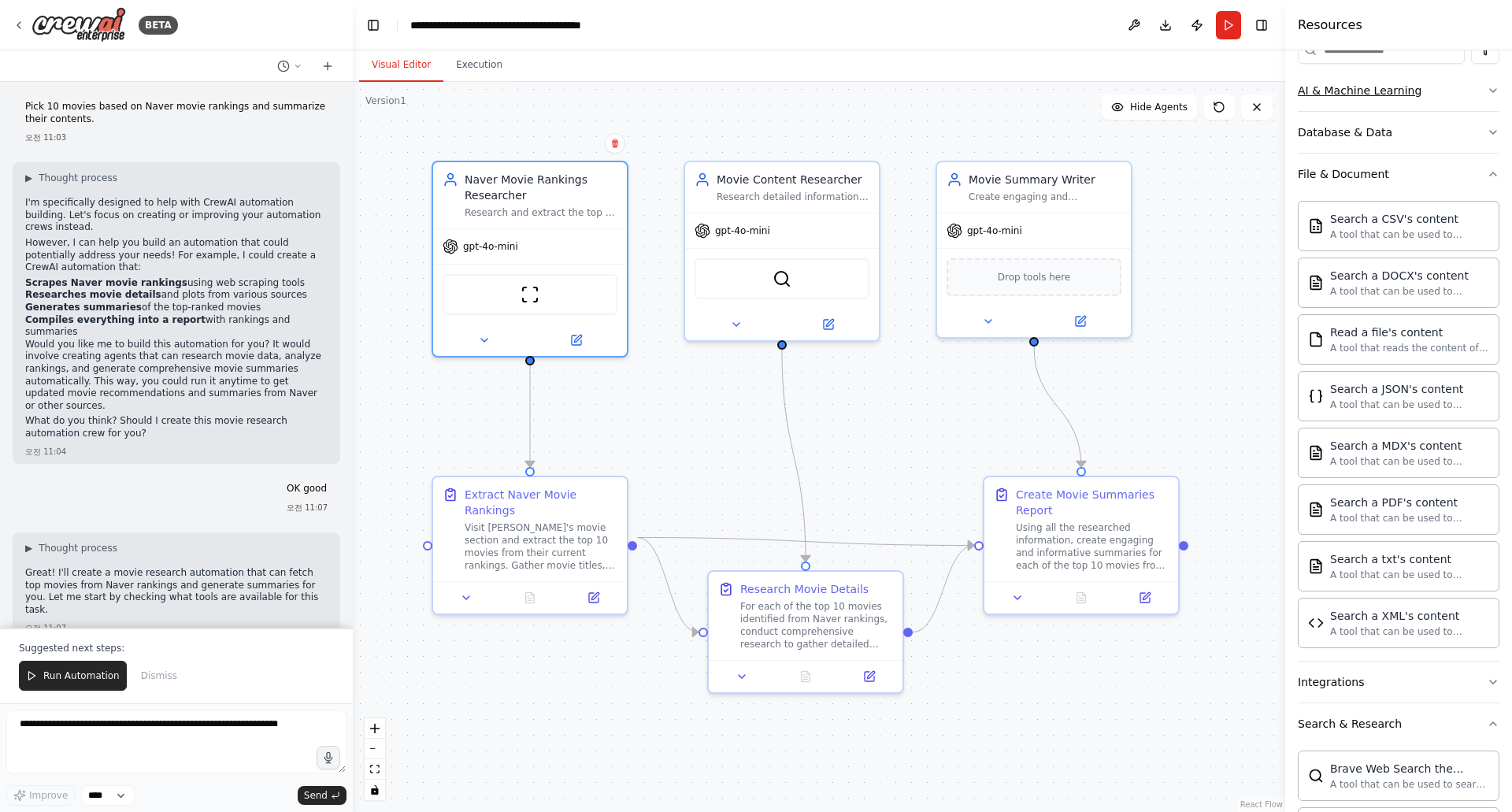
click at [1363, 86] on div "AI & Machine Learning" at bounding box center [1360, 91] width 124 height 16
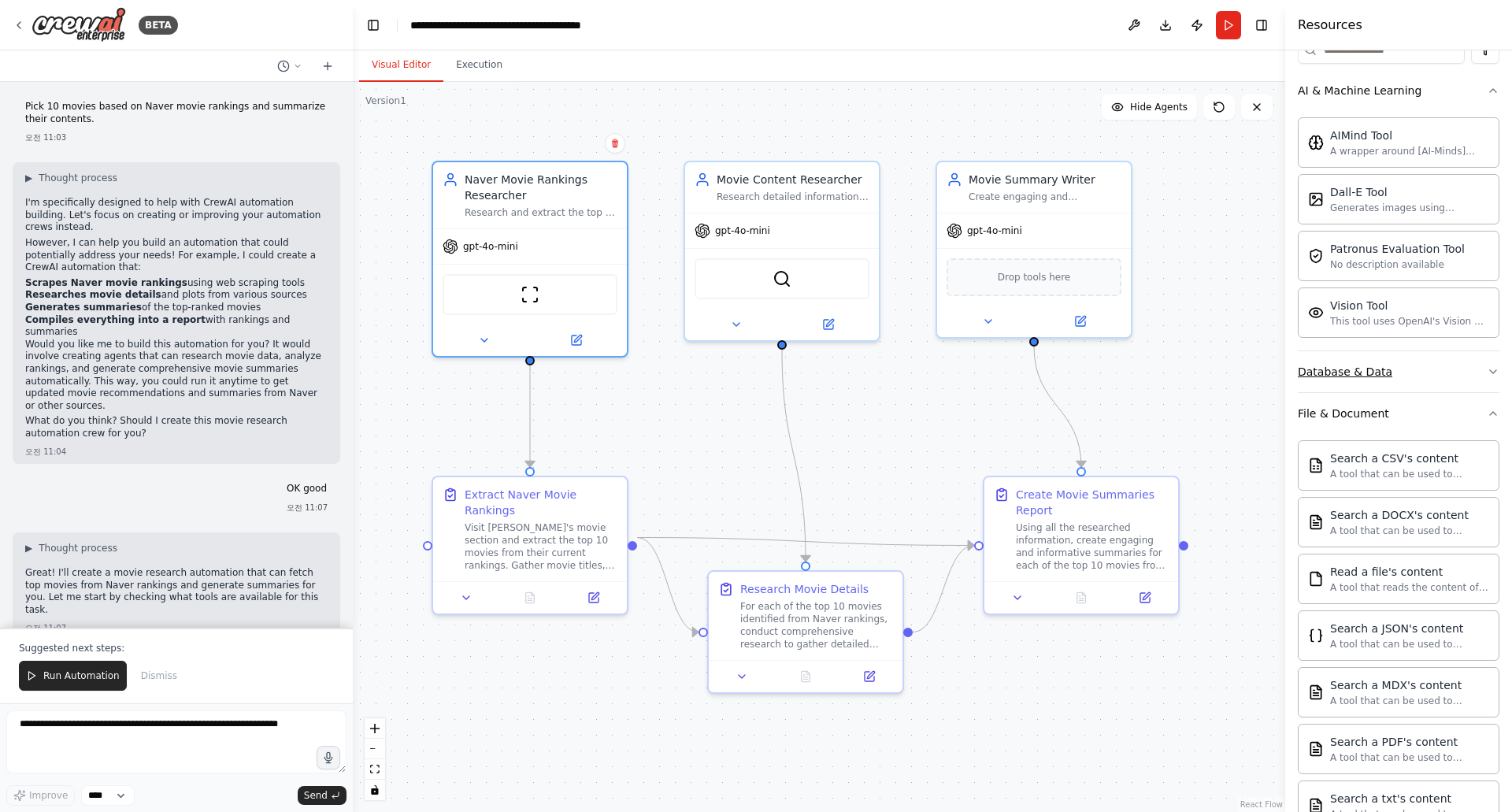
click at [1340, 358] on button "Database & Data" at bounding box center [1399, 372] width 201 height 41
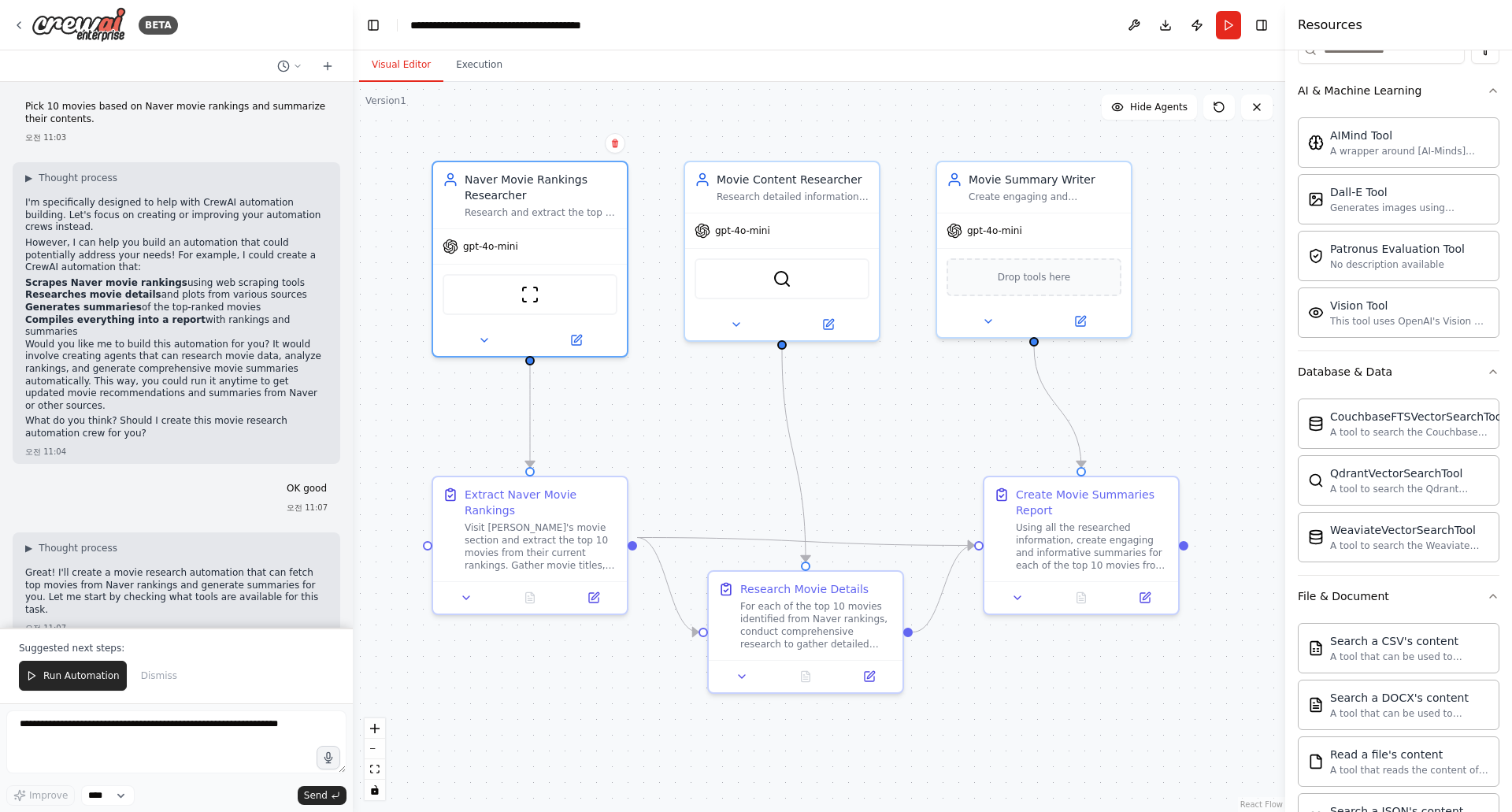
scroll to position [881, 0]
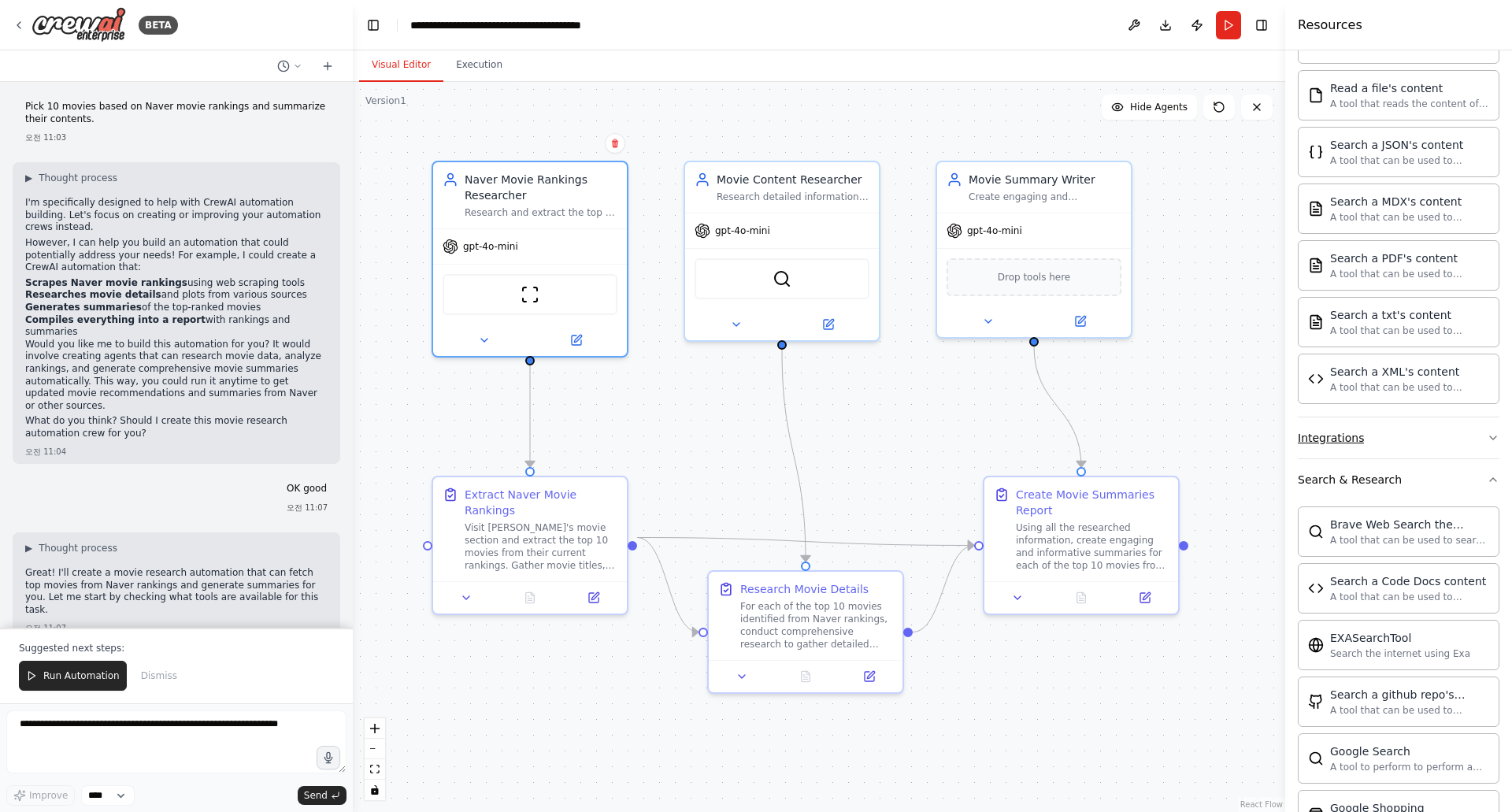
click at [1364, 430] on button "Integrations" at bounding box center [1399, 438] width 201 height 41
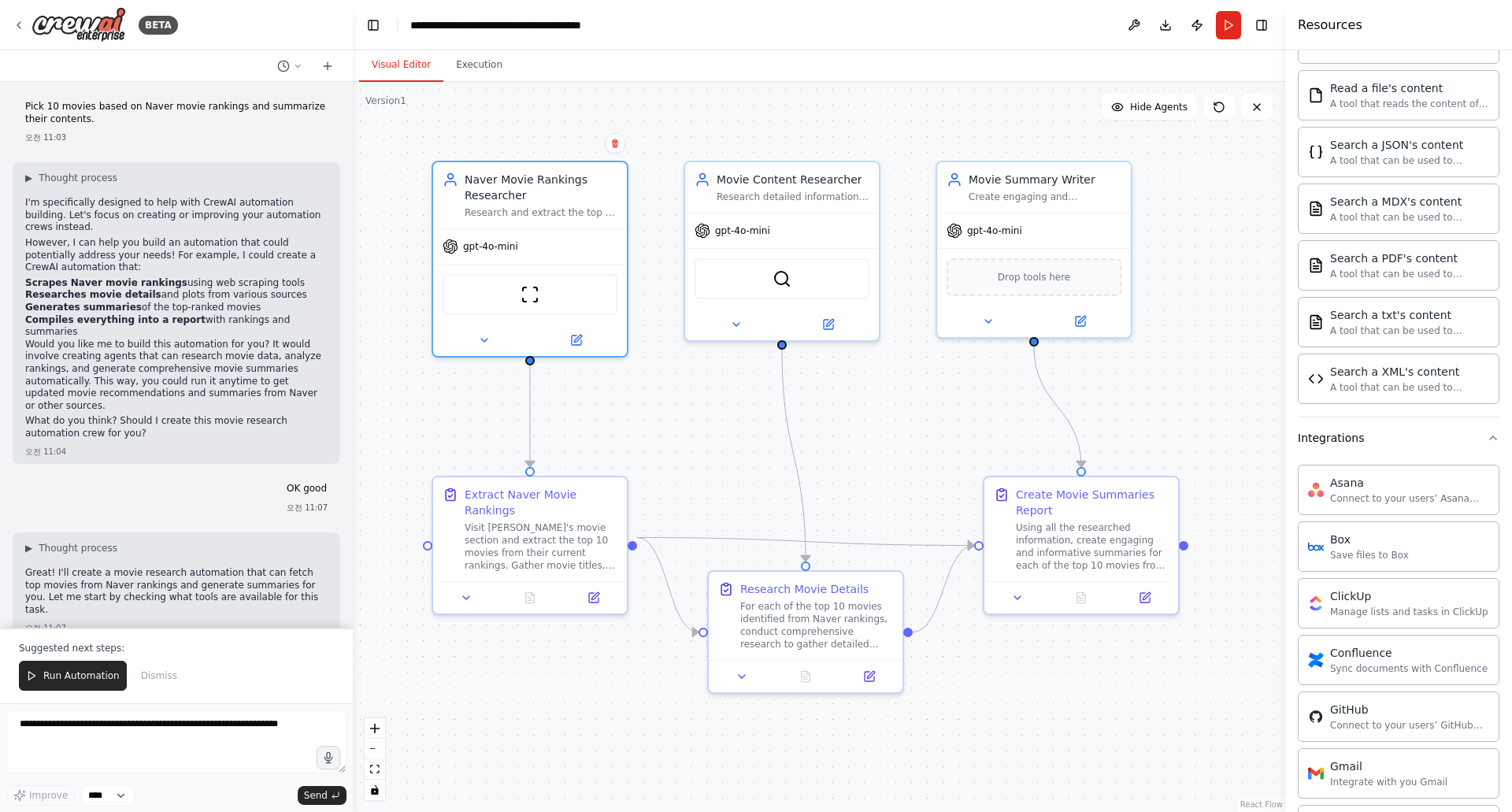
click at [950, 405] on div ".deletable-edge-delete-btn { width: 20px; height: 20px; border: 0px solid #ffff…" at bounding box center [818, 447] width 932 height 730
click at [589, 589] on icon at bounding box center [594, 595] width 12 height 12
click at [826, 327] on icon at bounding box center [829, 321] width 12 height 12
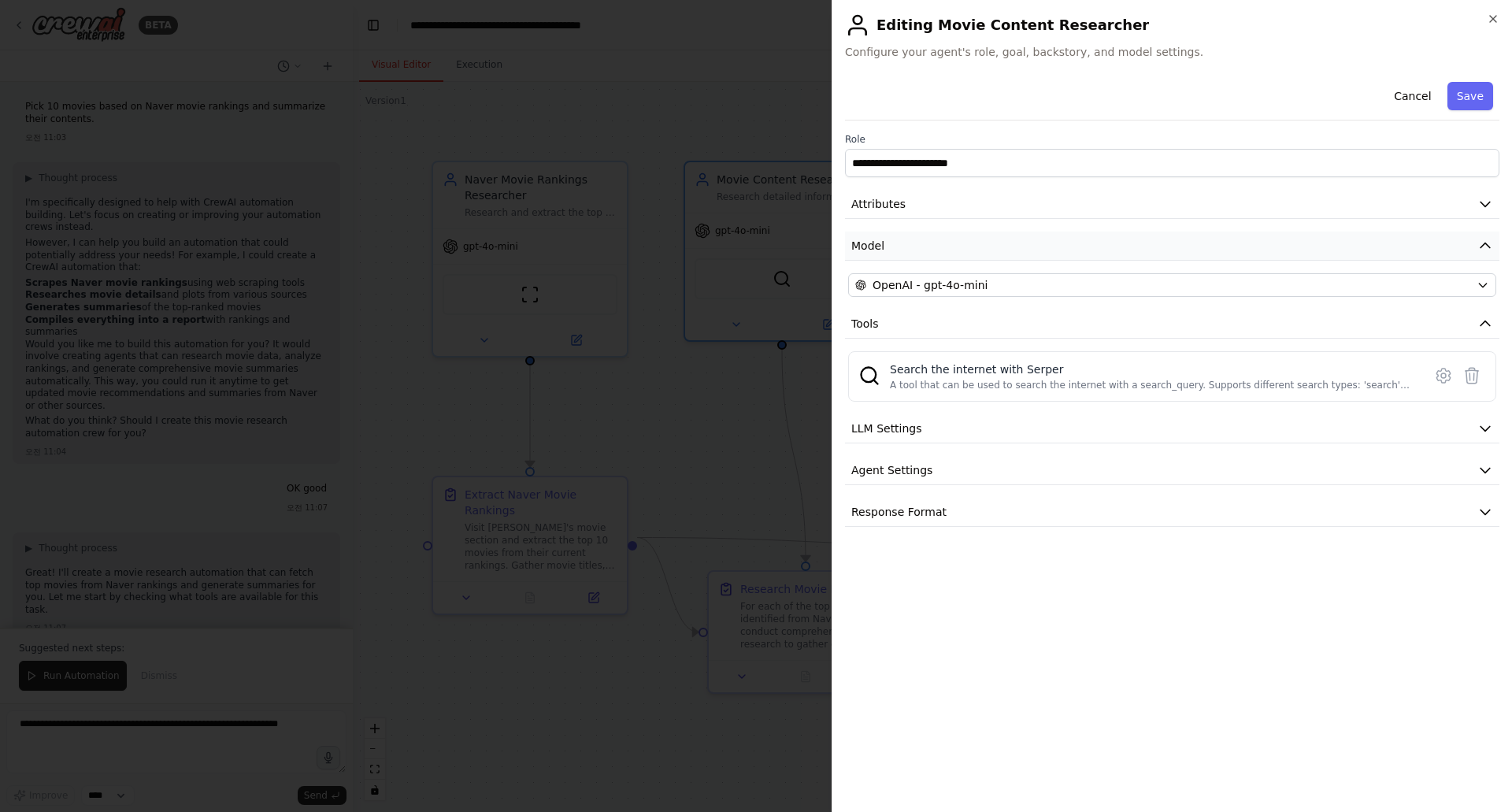
click at [919, 250] on button "Model" at bounding box center [1172, 246] width 654 height 29
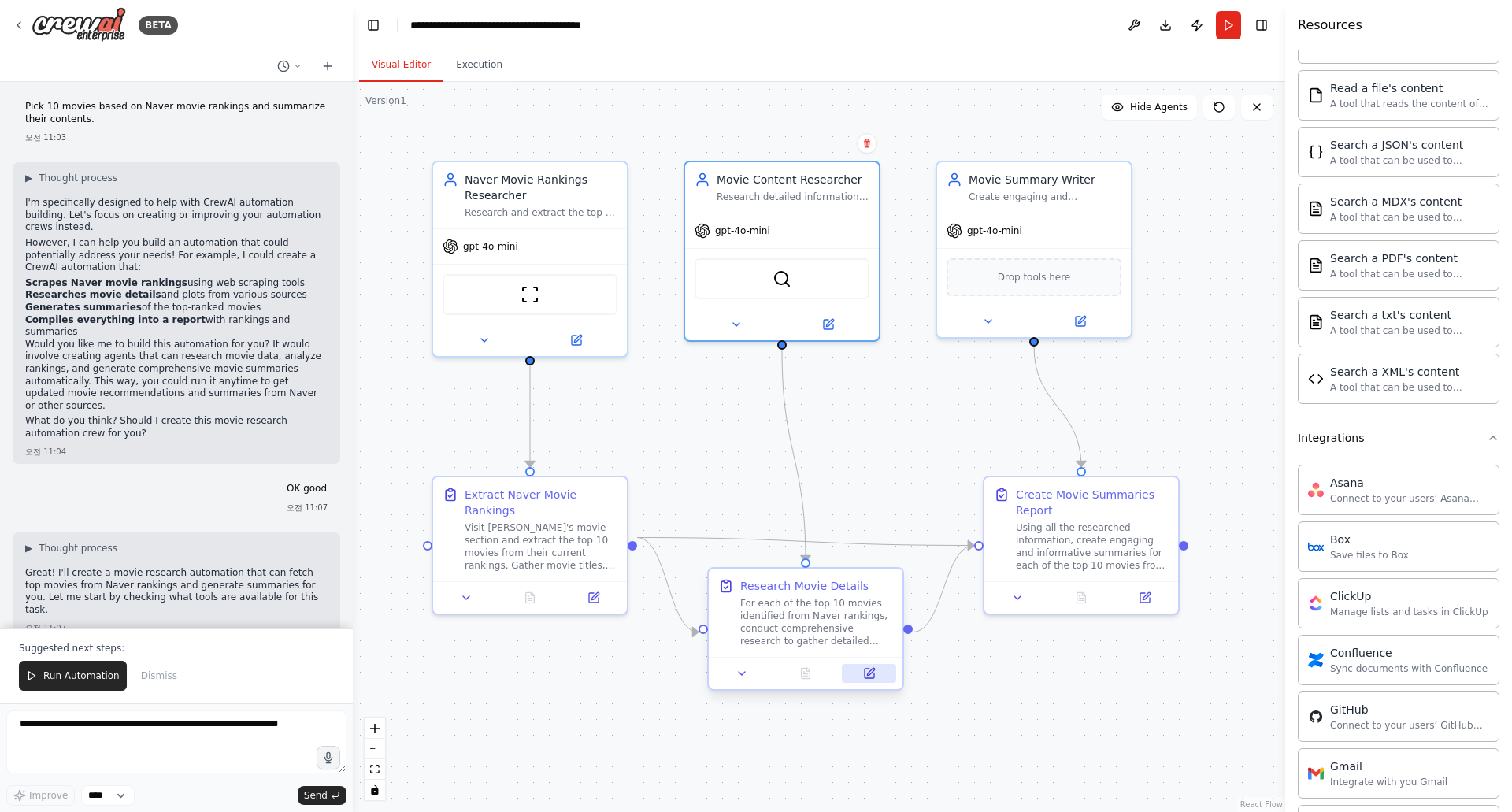
click at [866, 676] on icon at bounding box center [869, 673] width 10 height 10
click at [508, 251] on div "gpt-4o-mini" at bounding box center [531, 243] width 194 height 35
click at [576, 350] on div at bounding box center [531, 337] width 194 height 31
click at [589, 334] on button at bounding box center [576, 337] width 89 height 19
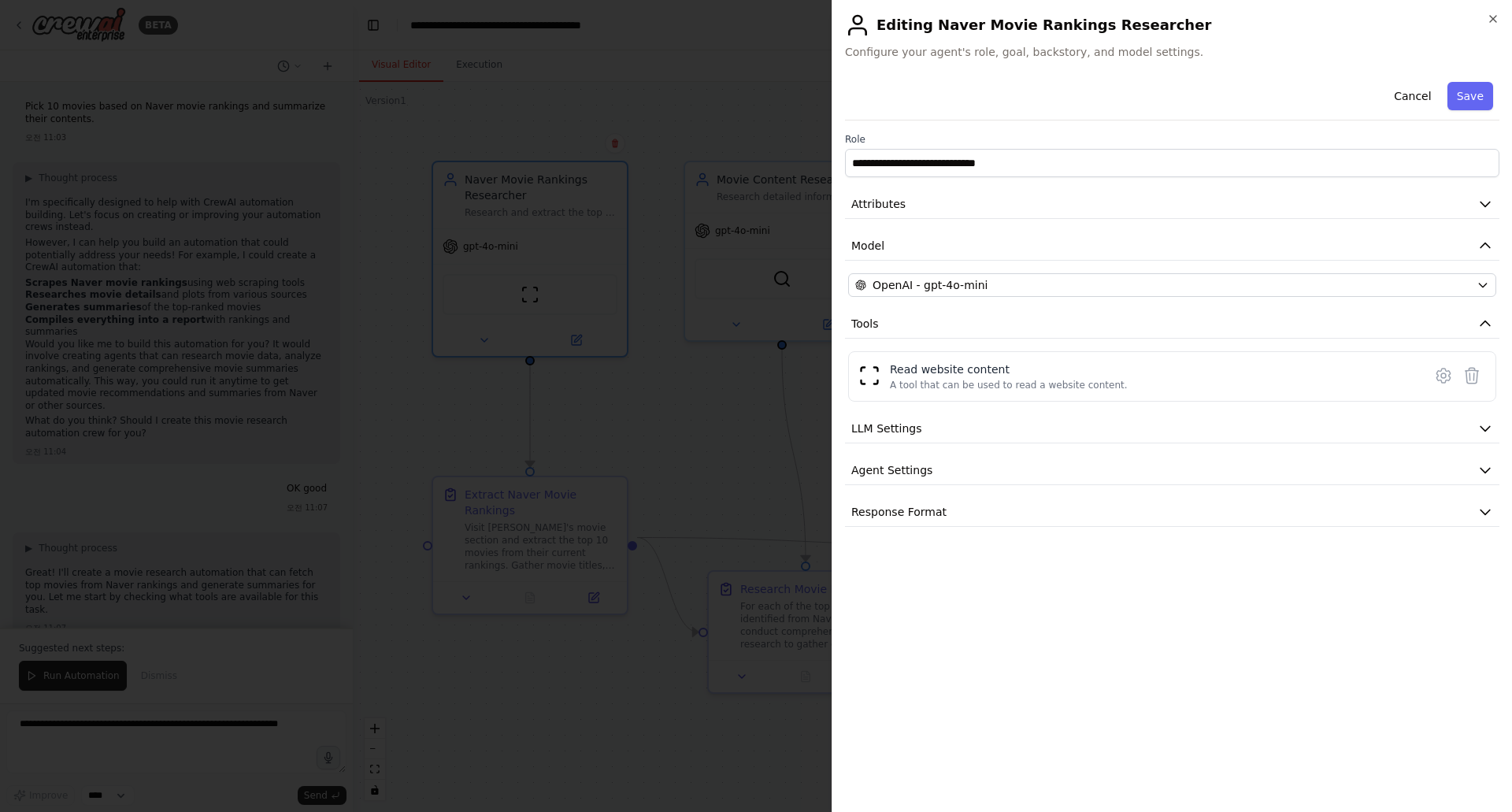
click at [1493, 26] on h2 "Editing Naver Movie Rankings Researcher" at bounding box center [1172, 25] width 654 height 25
click at [1487, 12] on div "**********" at bounding box center [1172, 406] width 680 height 812
click at [1499, 22] on icon "button" at bounding box center [1493, 19] width 12 height 12
